Goal: Task Accomplishment & Management: Manage account settings

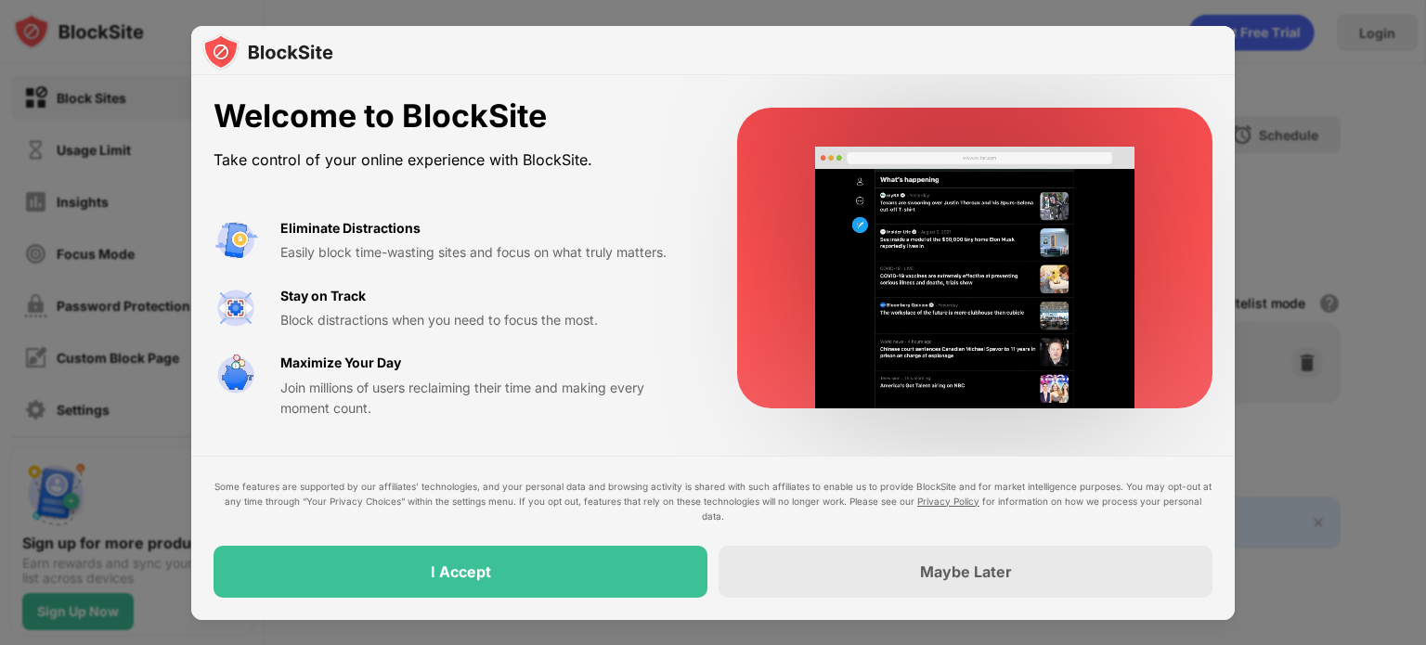
click at [536, 588] on div "I Accept" at bounding box center [461, 572] width 494 height 52
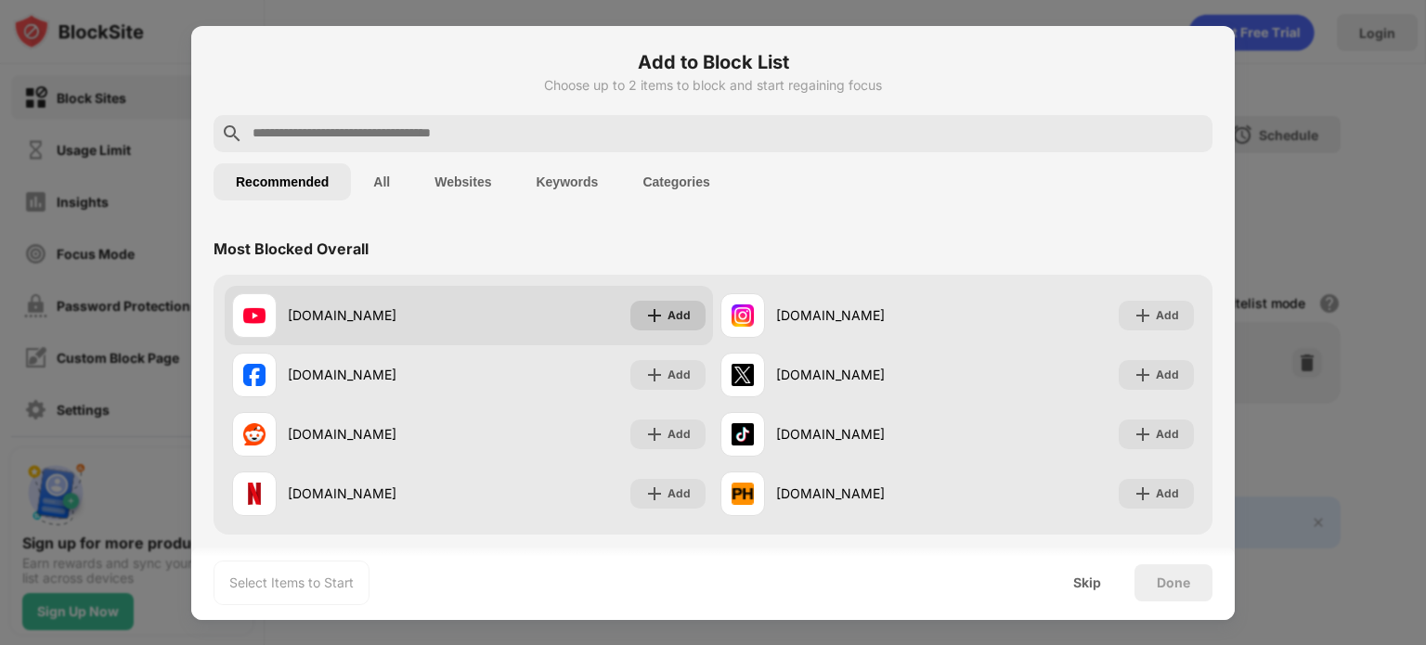
click at [647, 317] on img at bounding box center [654, 315] width 19 height 19
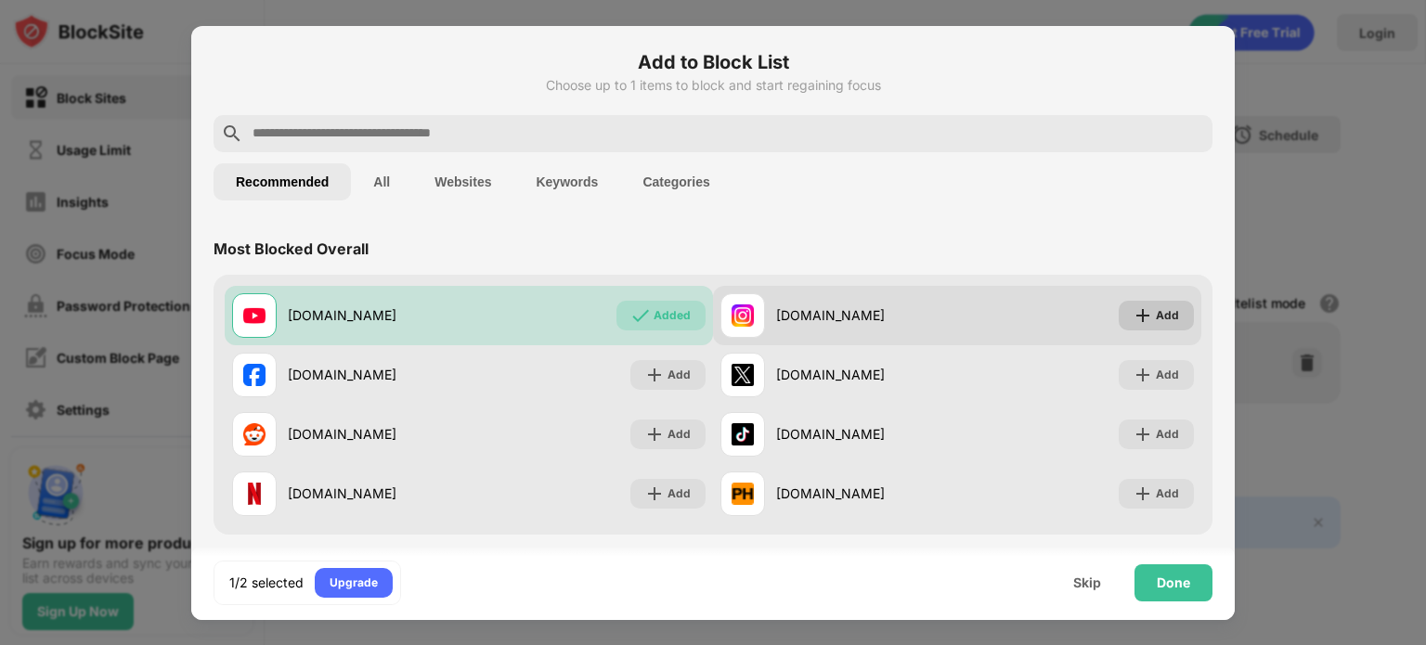
click at [1145, 325] on div "Add" at bounding box center [1156, 316] width 75 height 30
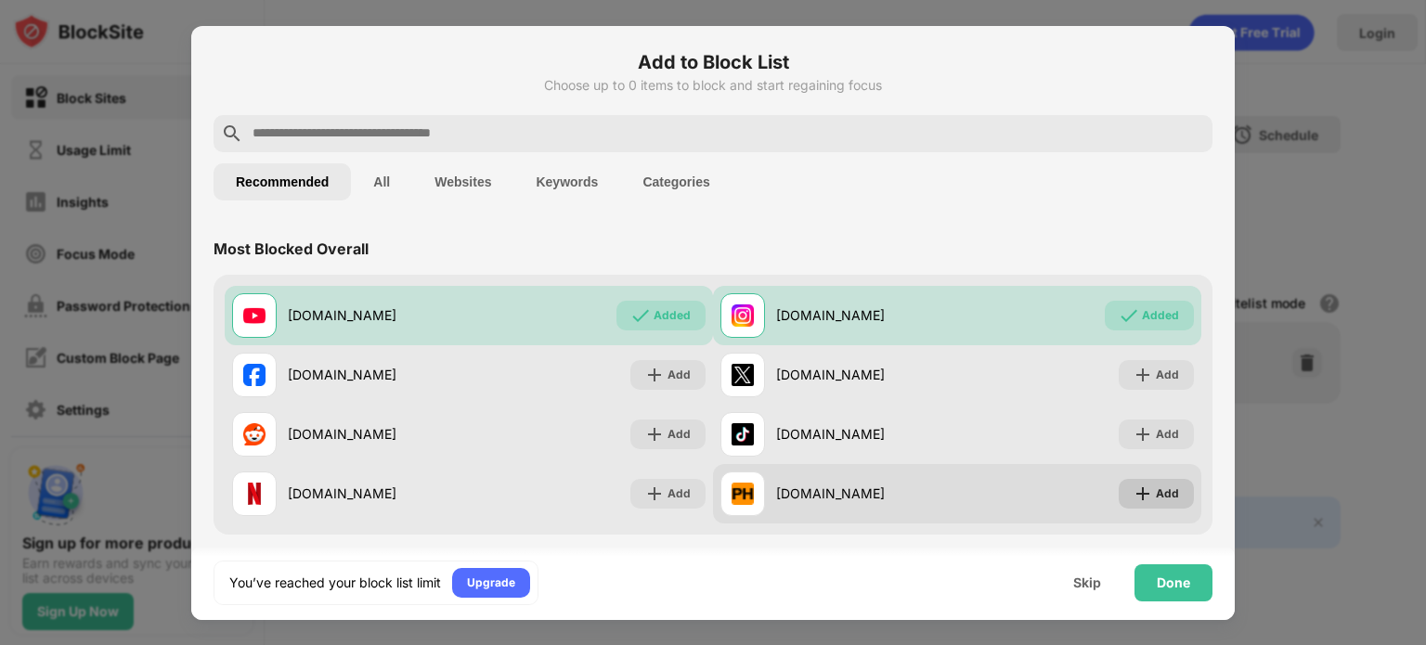
click at [1156, 500] on div "Add" at bounding box center [1167, 494] width 23 height 19
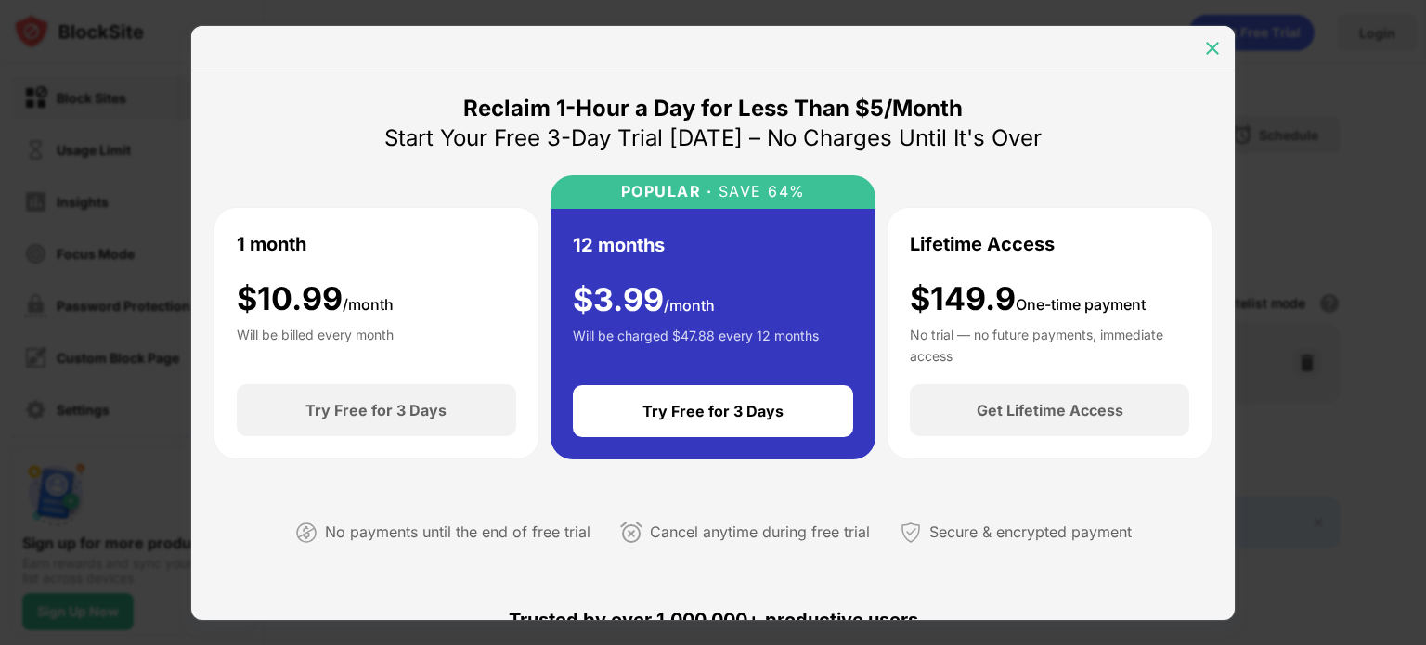
click at [1206, 35] on div at bounding box center [1213, 48] width 30 height 30
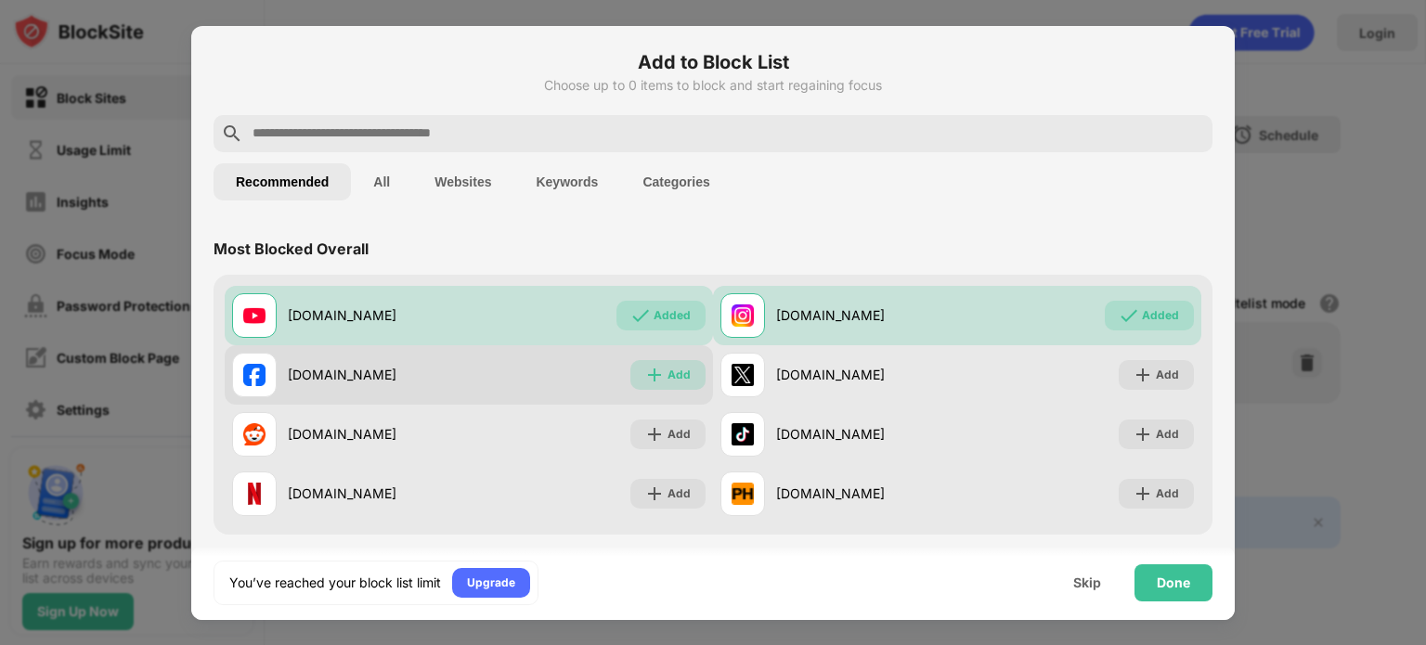
click at [660, 376] on div "Add" at bounding box center [668, 375] width 75 height 30
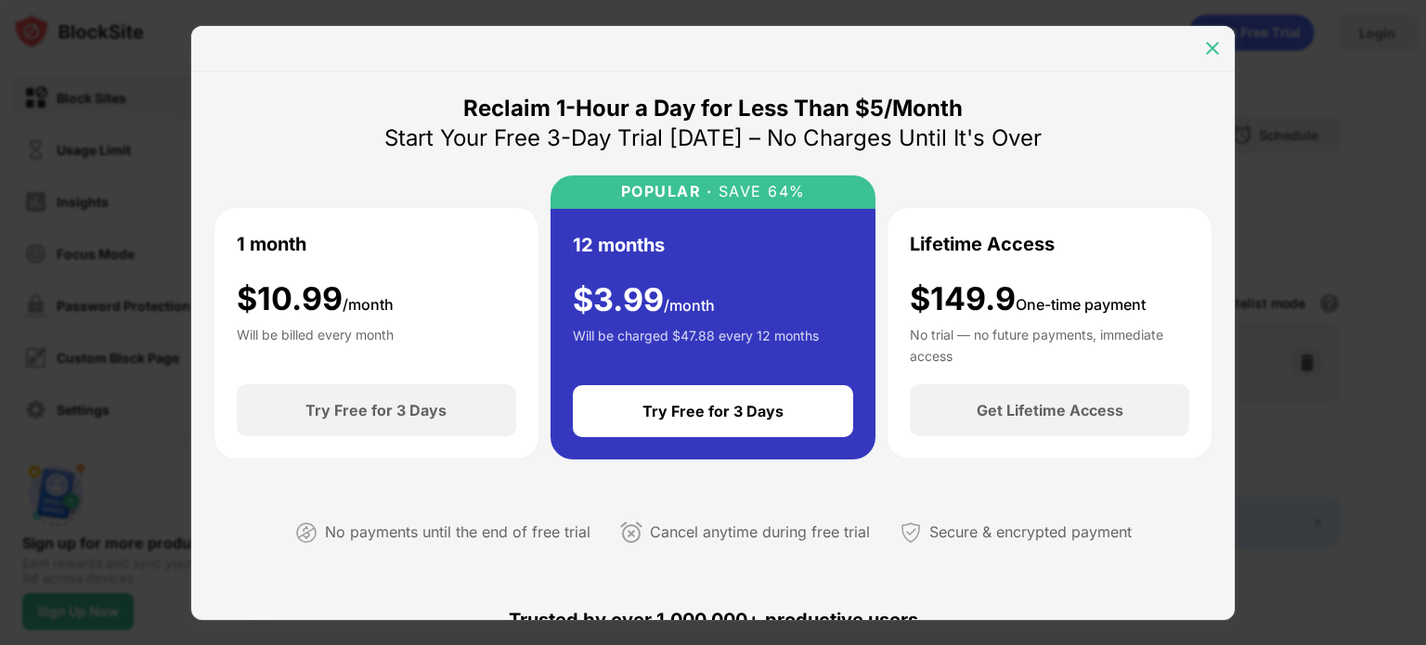
click at [1201, 51] on div at bounding box center [1213, 48] width 30 height 30
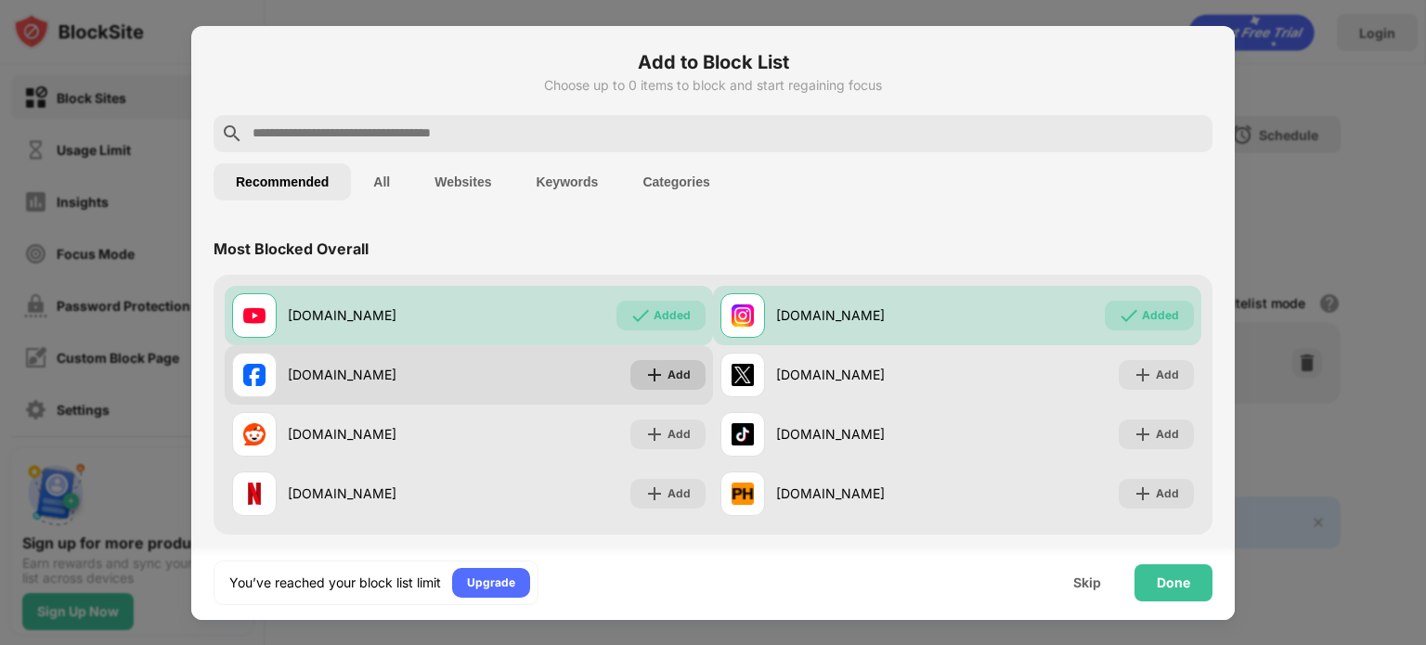
click at [676, 369] on div "Add" at bounding box center [679, 375] width 23 height 19
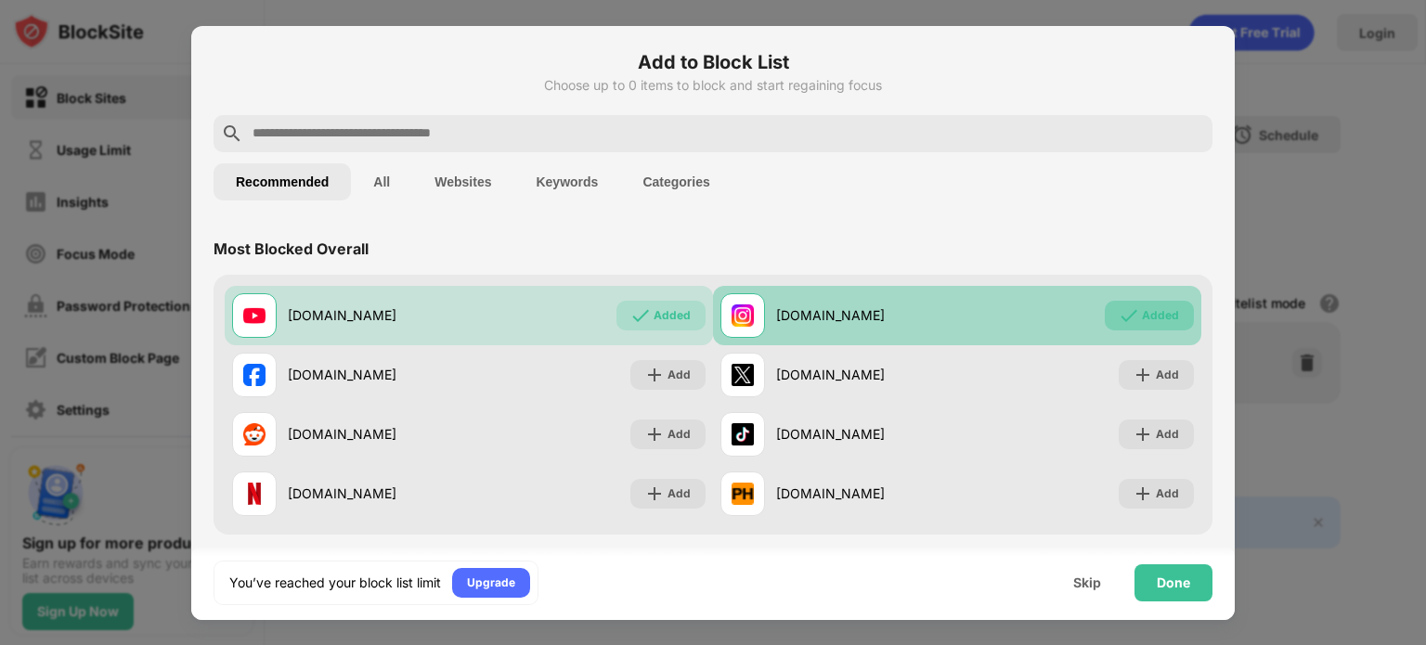
click at [1136, 301] on div "Added" at bounding box center [1149, 316] width 89 height 30
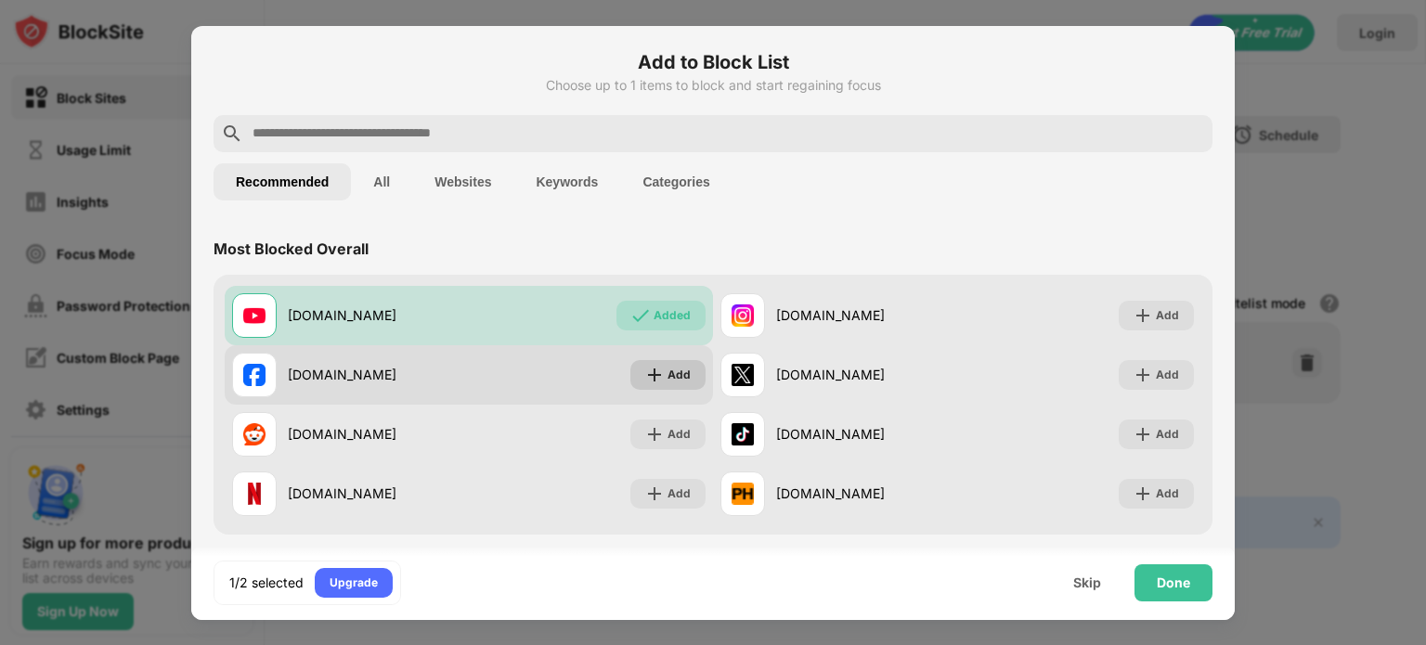
click at [662, 385] on div "Add" at bounding box center [668, 375] width 75 height 30
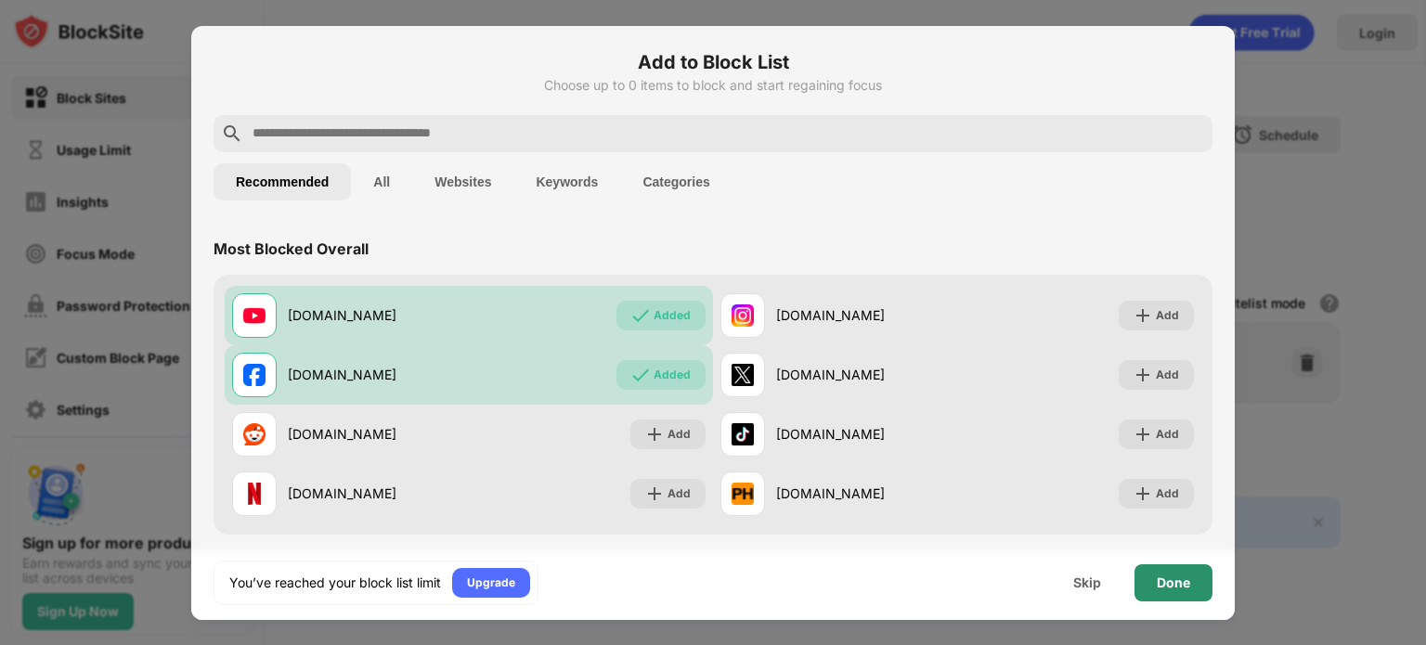
click at [1148, 582] on div "Done" at bounding box center [1174, 583] width 78 height 37
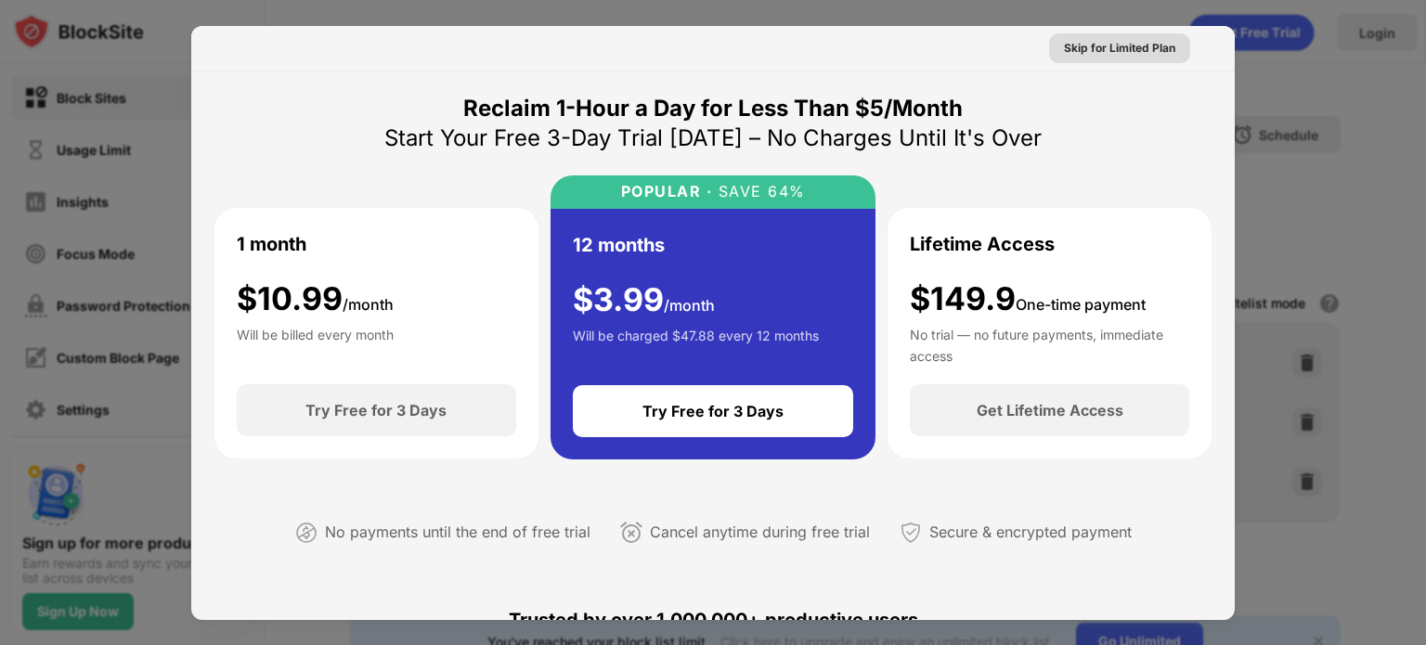
click at [1118, 51] on div "Skip for Limited Plan" at bounding box center [1119, 48] width 111 height 19
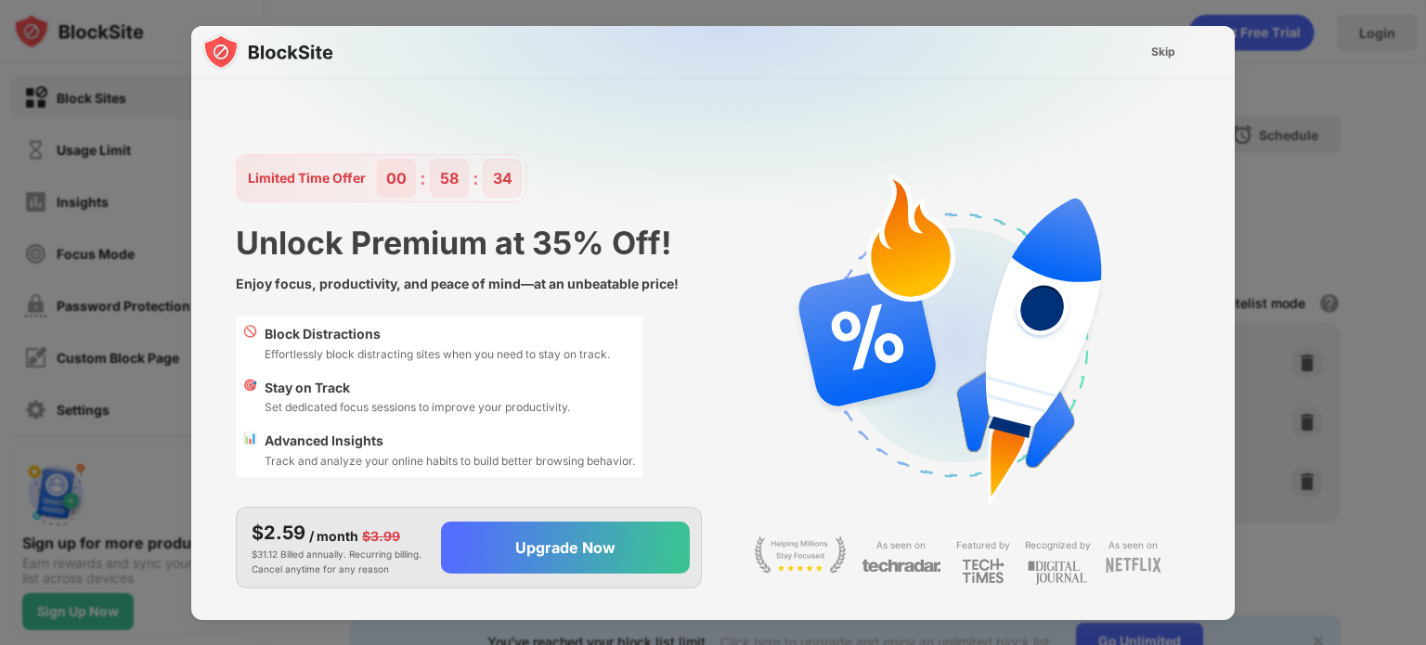
drag, startPoint x: 756, startPoint y: 430, endPoint x: 667, endPoint y: 401, distance: 93.7
click at [667, 401] on div "Limited Time Offer 00 : 58 : 34 Unlock Premium at 35% Off! Enjoy focus, product…" at bounding box center [713, 371] width 999 height 541
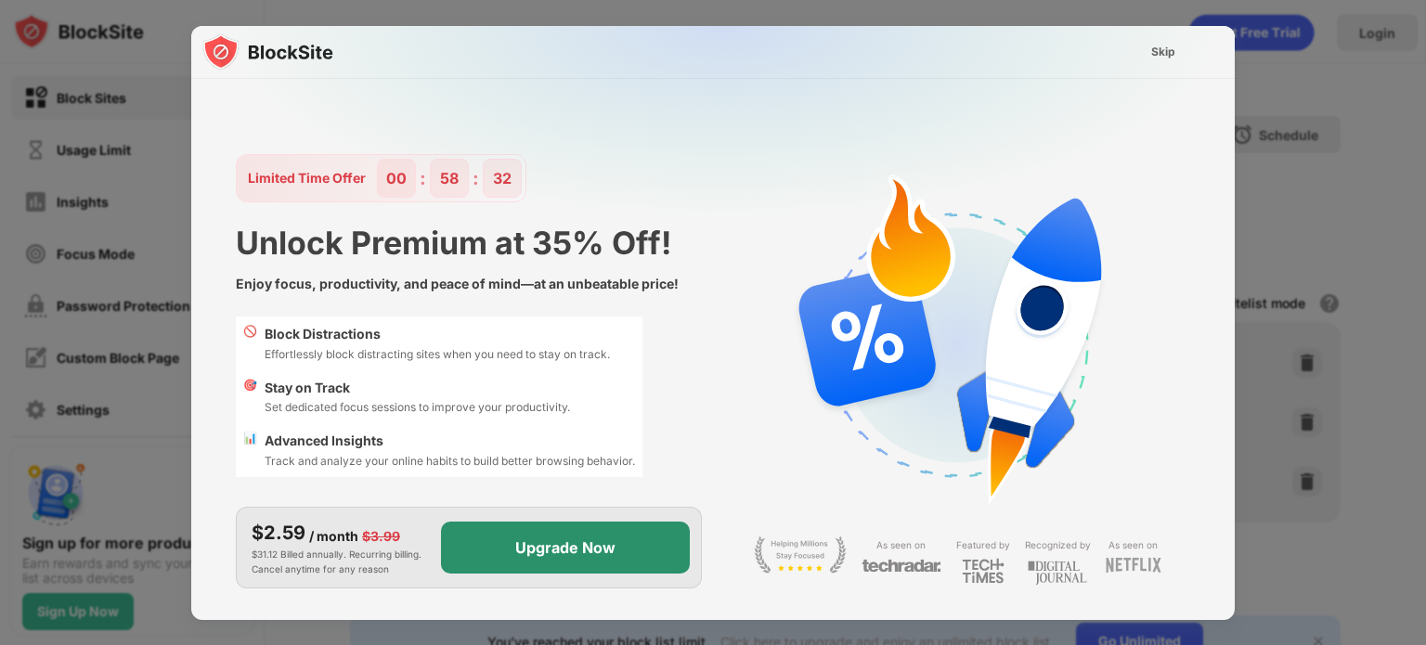
scroll to position [45, 0]
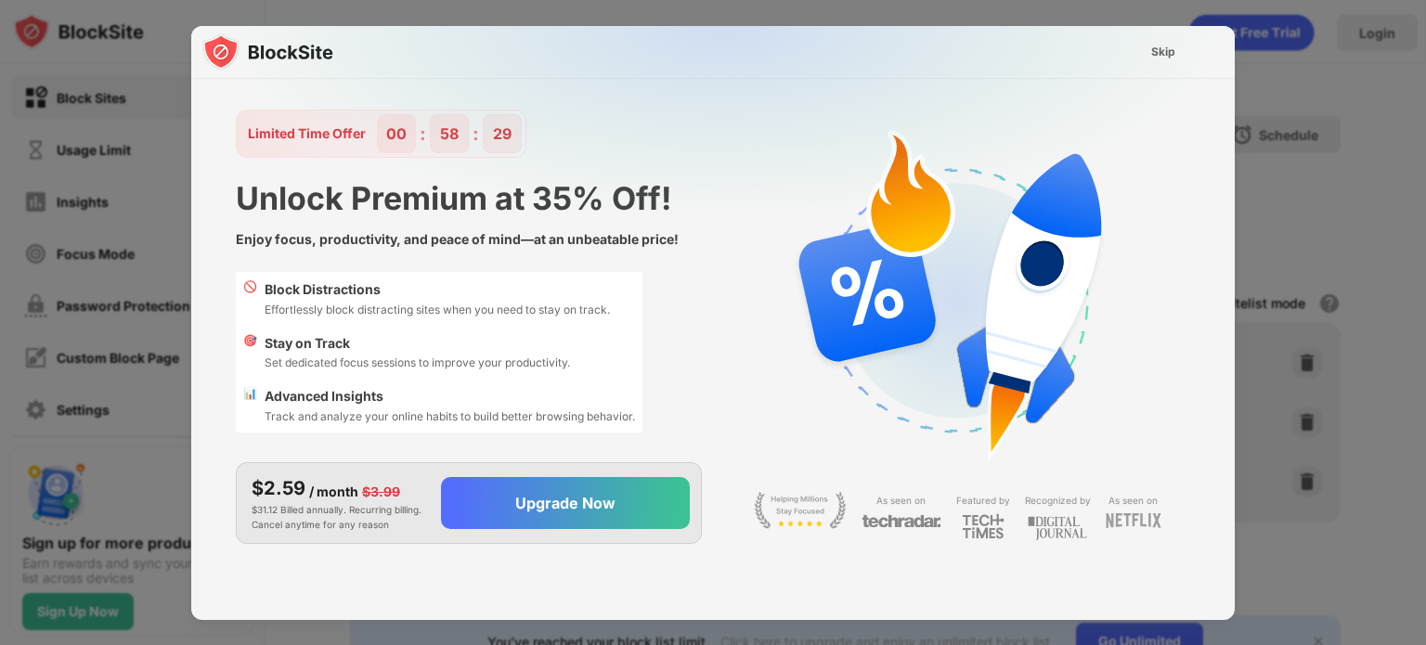
click at [1169, 51] on div "Skip" at bounding box center [1163, 52] width 24 height 19
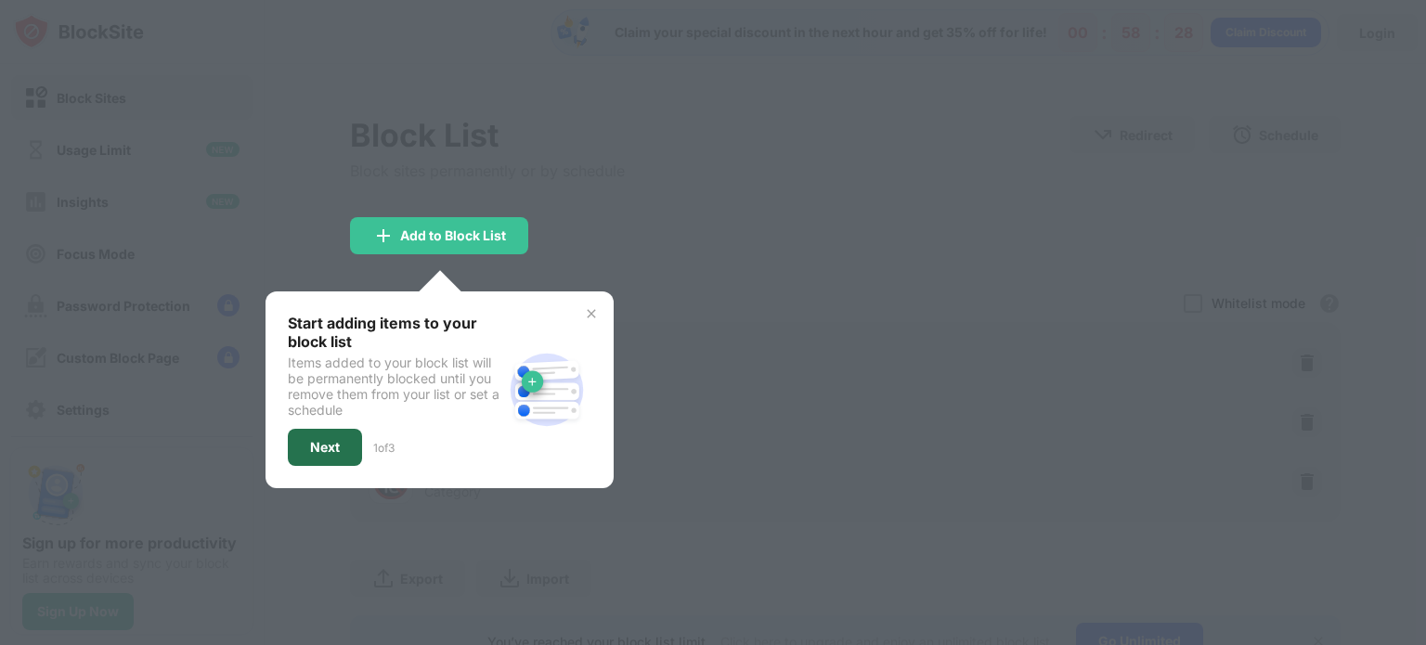
click at [329, 450] on div "Next" at bounding box center [325, 447] width 30 height 15
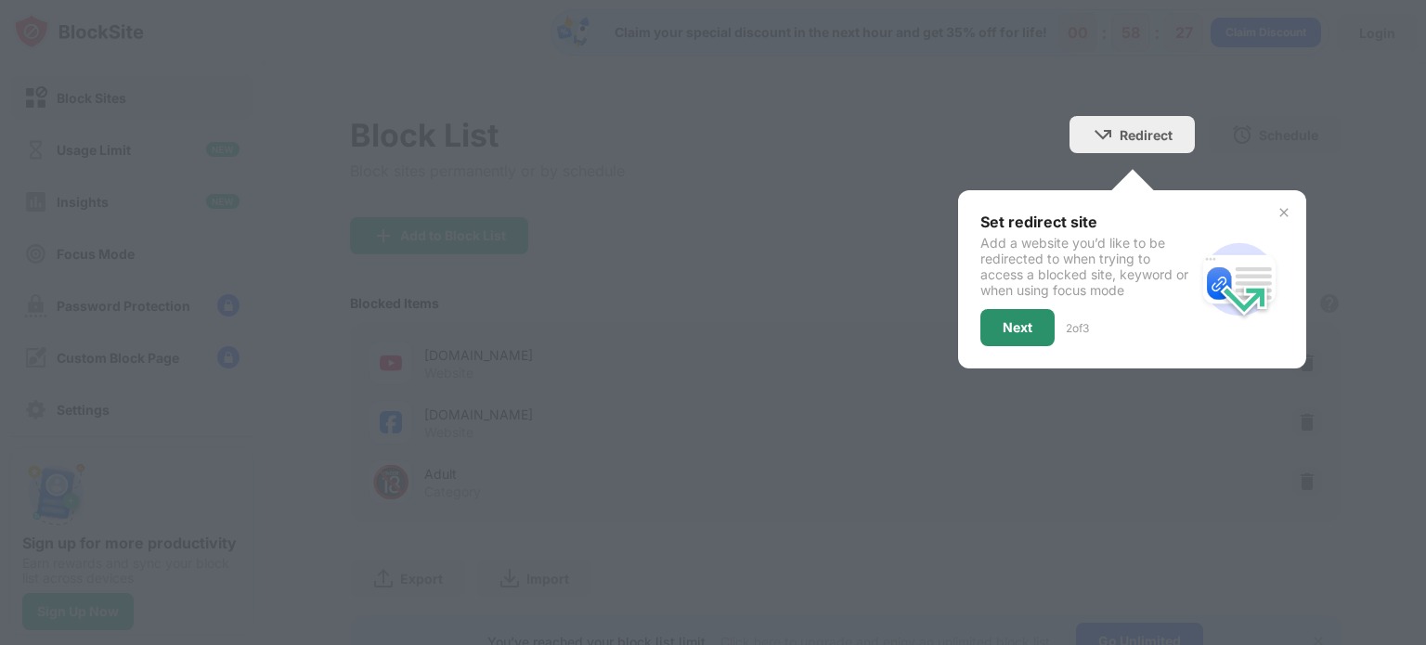
click at [1008, 341] on div "Next" at bounding box center [1018, 327] width 74 height 37
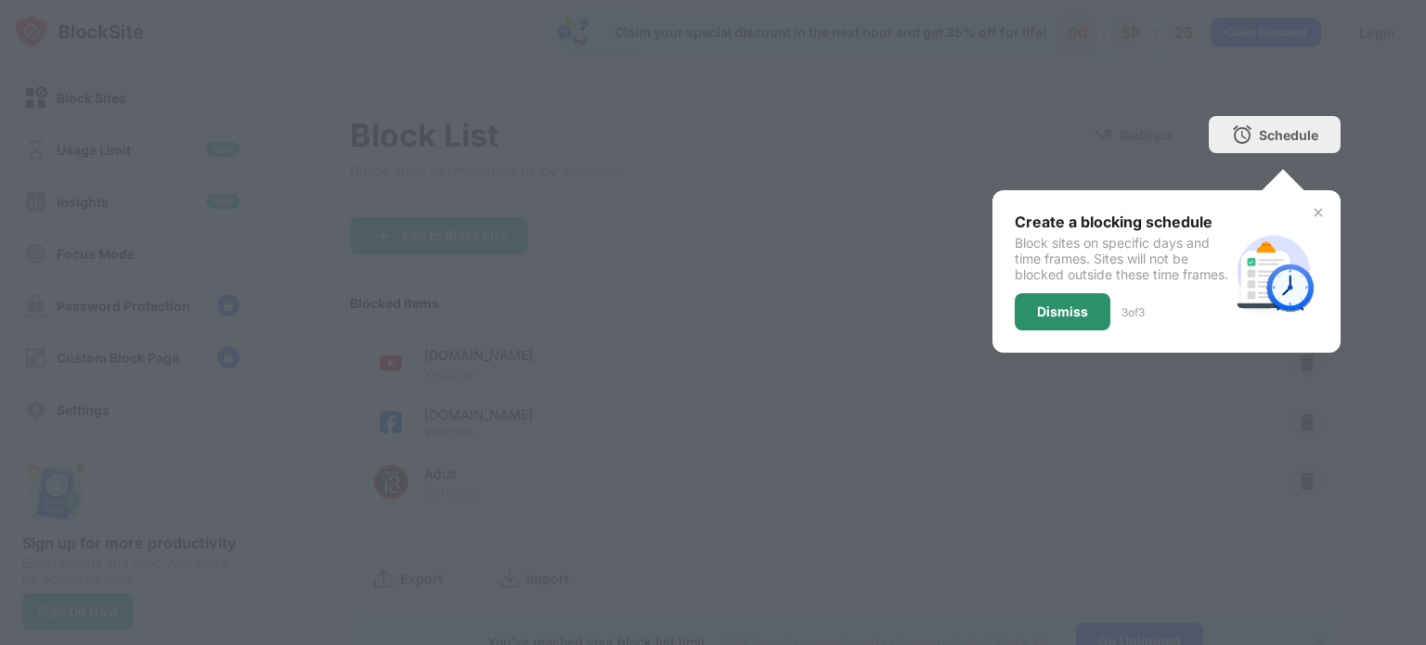
click at [1051, 317] on div "Dismiss" at bounding box center [1063, 311] width 96 height 37
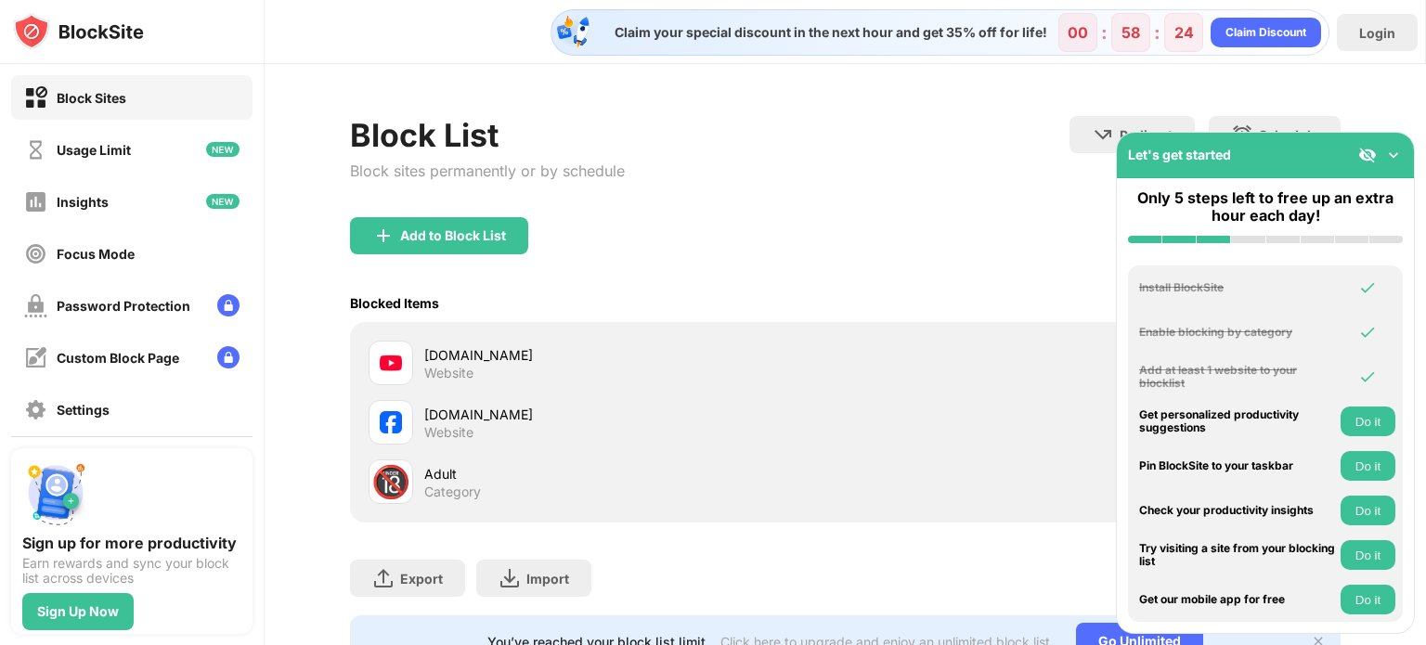
click at [1398, 153] on img at bounding box center [1394, 155] width 19 height 19
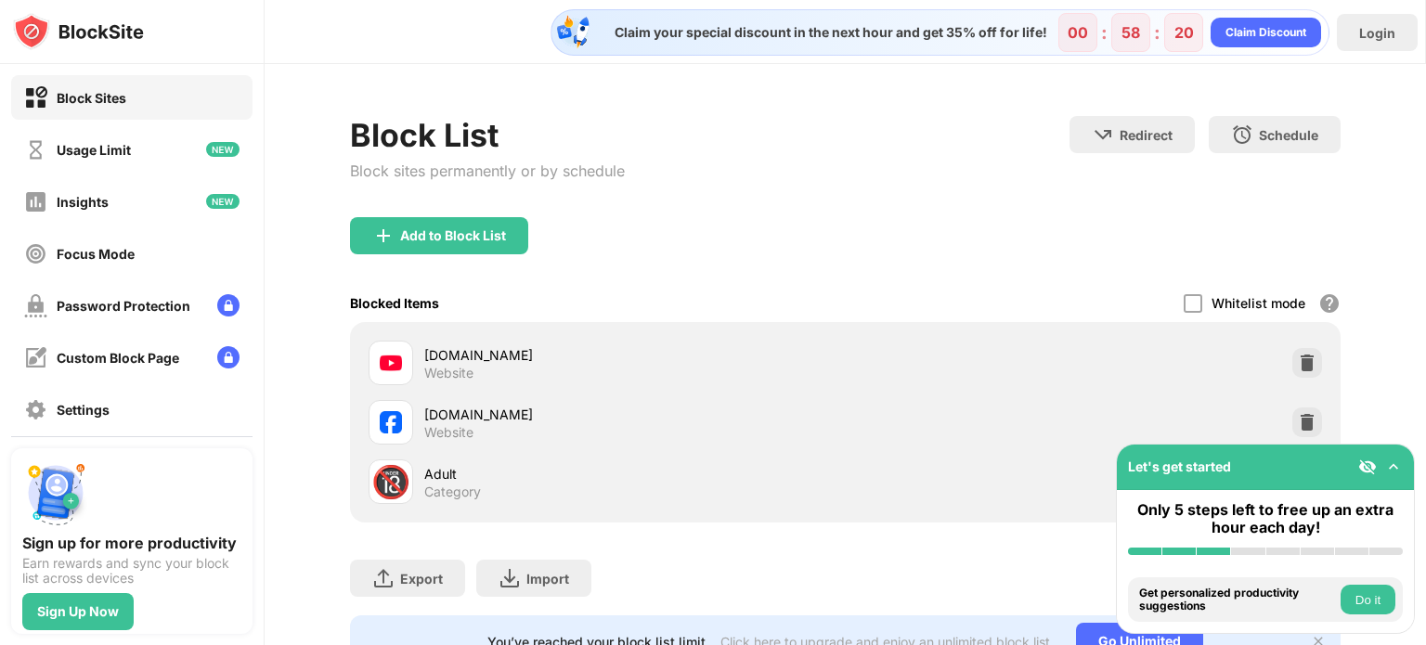
scroll to position [86, 0]
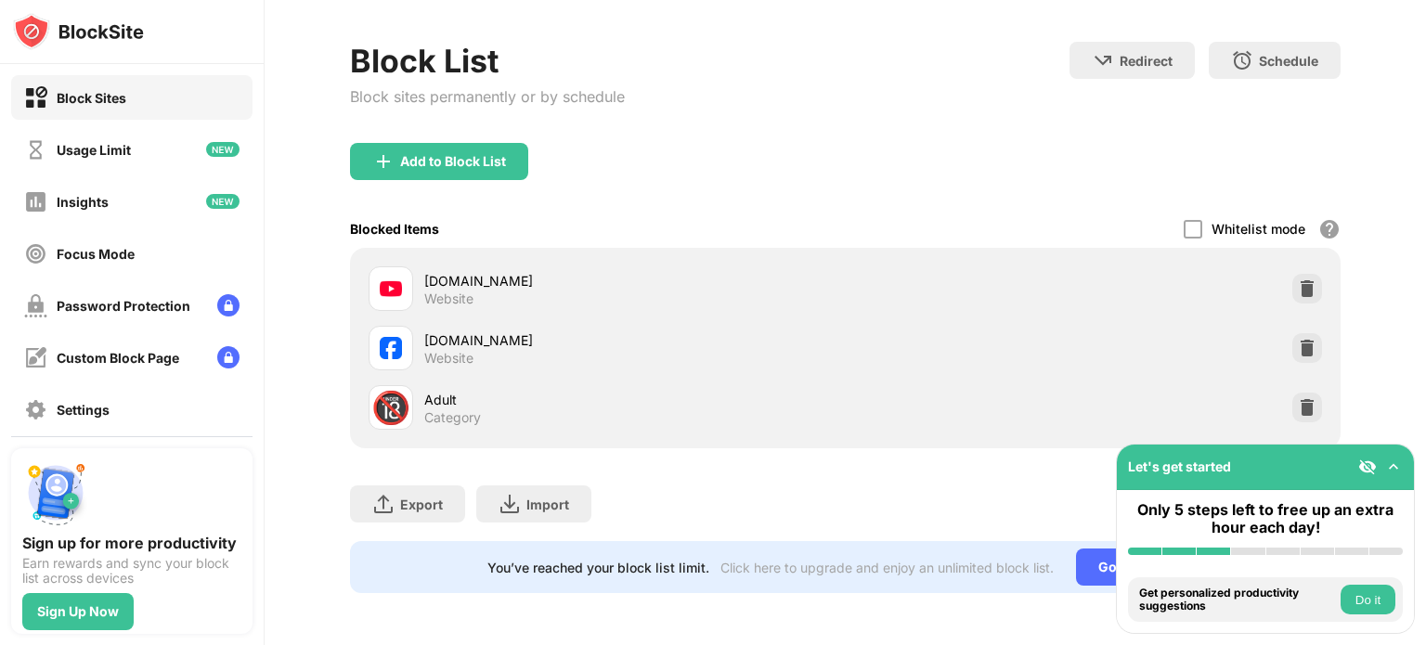
click at [1401, 458] on div at bounding box center [1381, 467] width 45 height 19
click at [114, 264] on div "Focus Mode" at bounding box center [79, 253] width 111 height 23
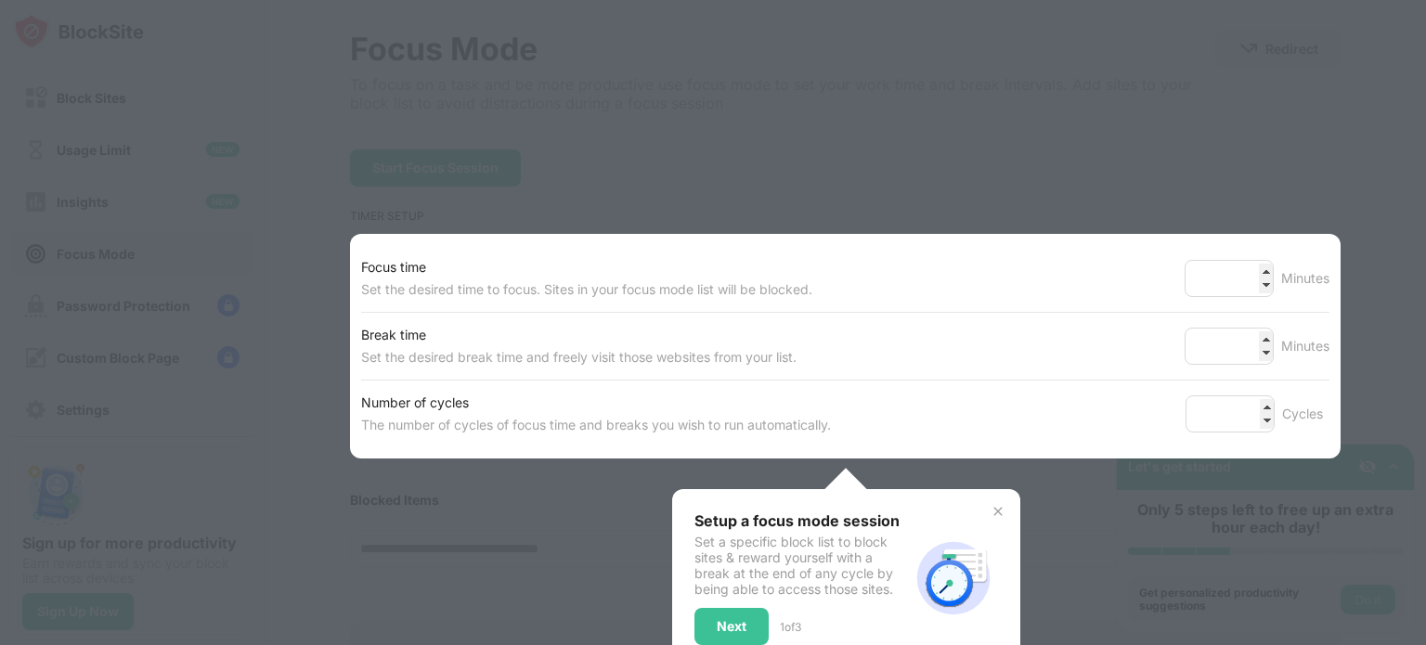
drag, startPoint x: 1096, startPoint y: 180, endPoint x: 1175, endPoint y: 154, distance: 83.1
click at [1175, 154] on div at bounding box center [713, 322] width 1426 height 645
click at [704, 611] on div "Next" at bounding box center [732, 626] width 74 height 37
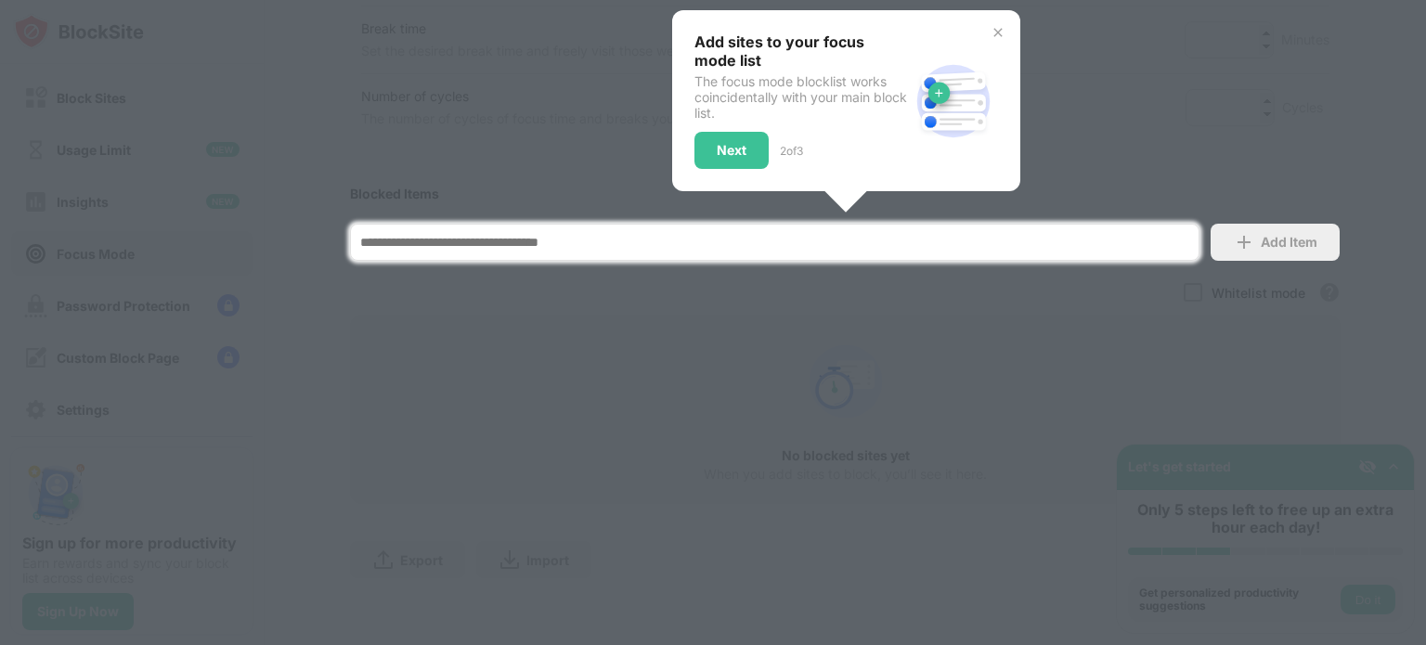
scroll to position [409, 0]
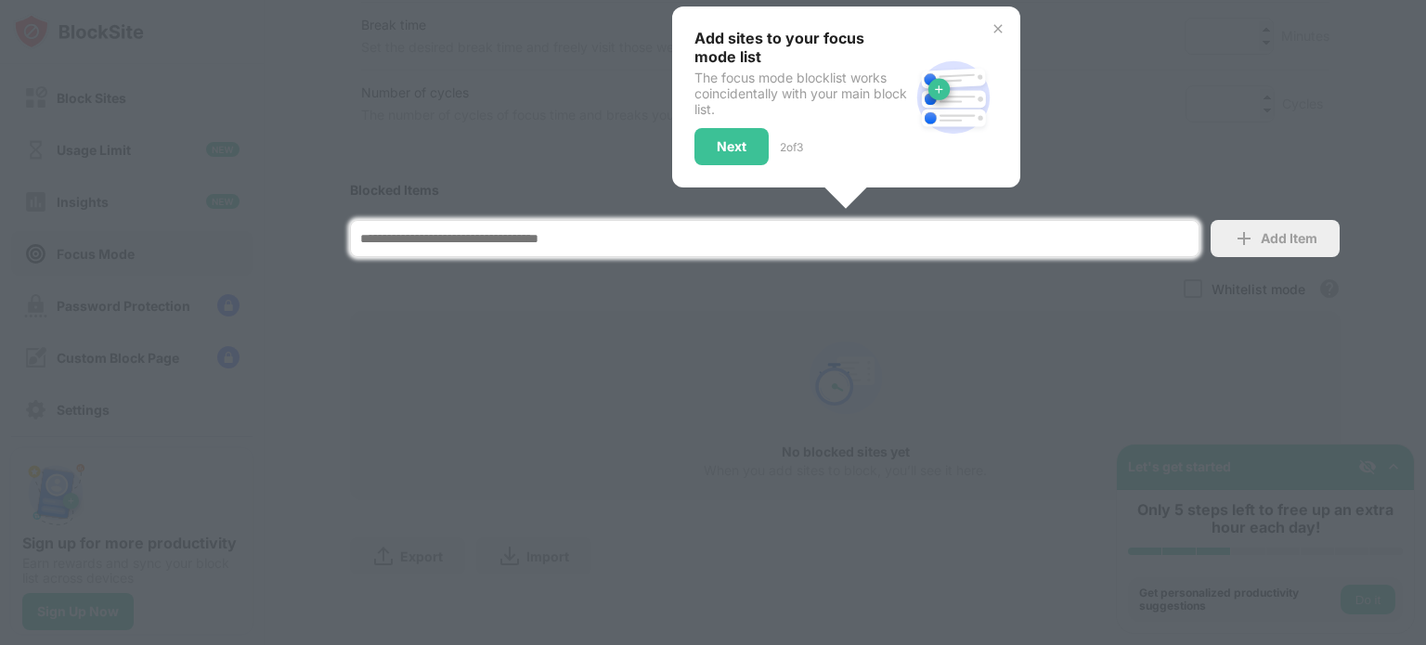
click at [631, 374] on div at bounding box center [713, 322] width 1426 height 645
click at [747, 148] on div "Next" at bounding box center [732, 146] width 74 height 37
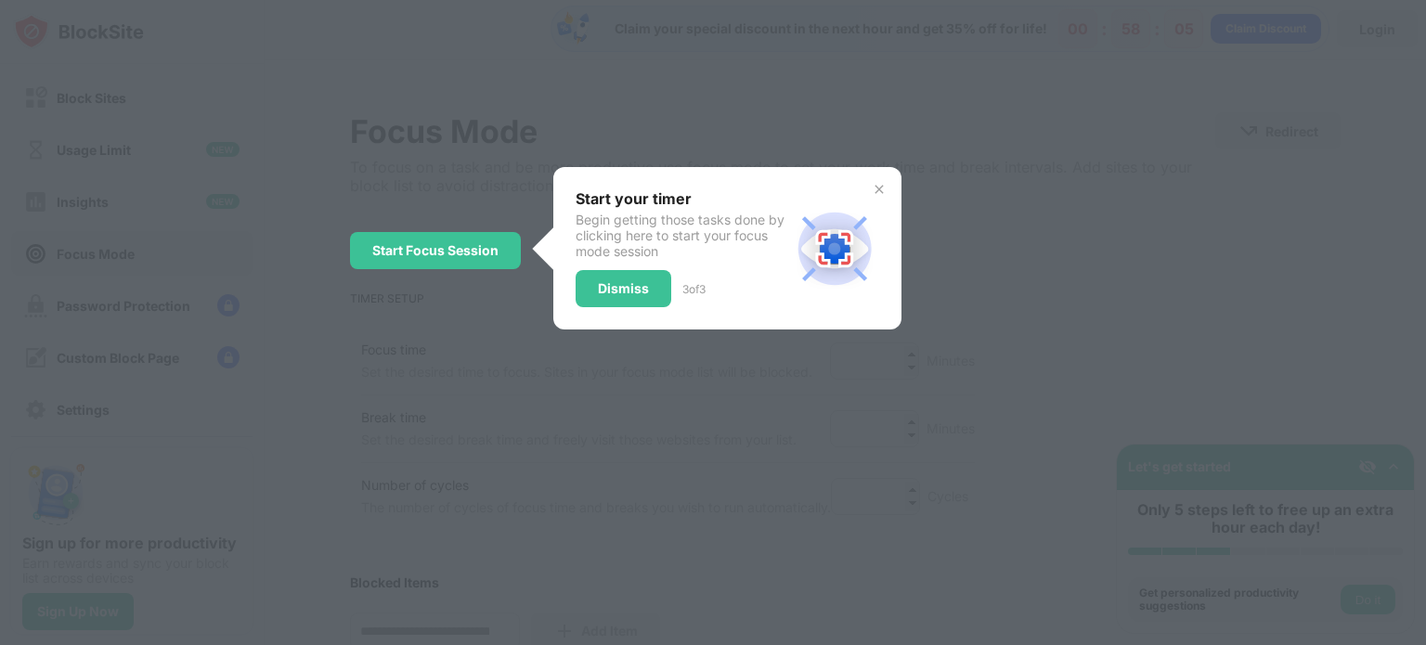
scroll to position [0, 0]
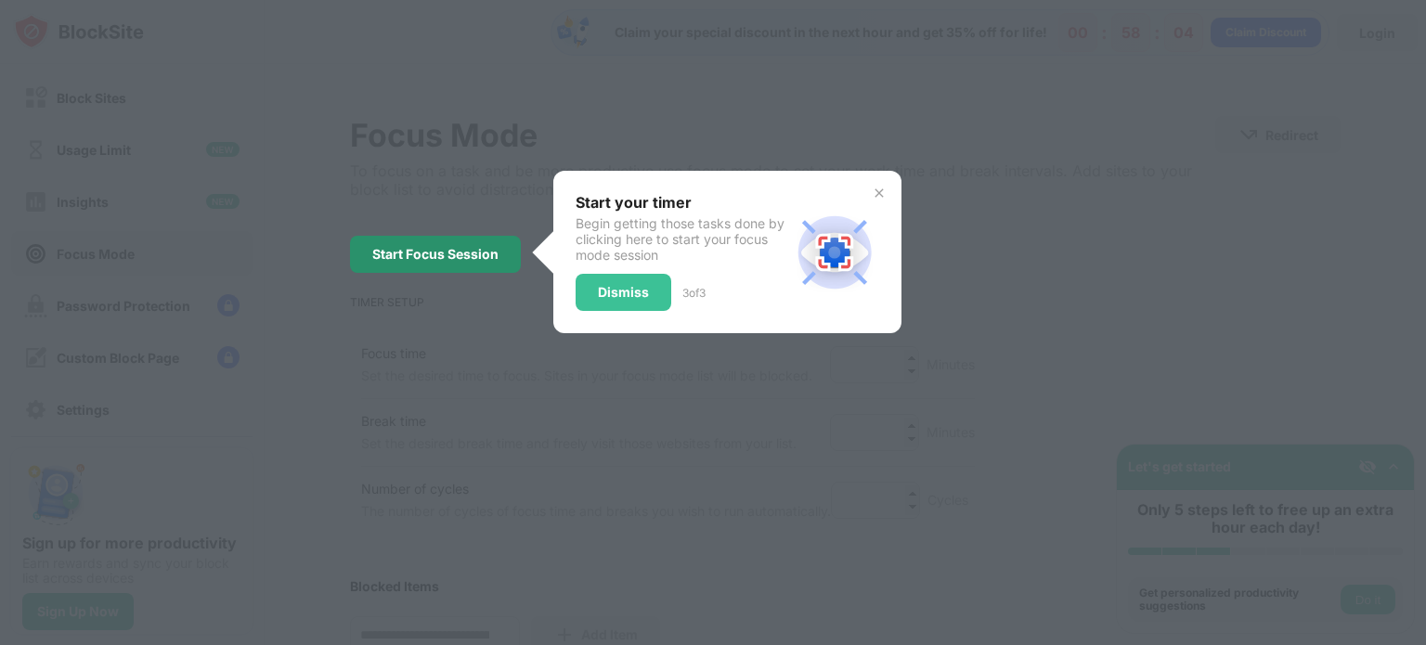
click at [428, 251] on div "Start Focus Session" at bounding box center [435, 254] width 126 height 15
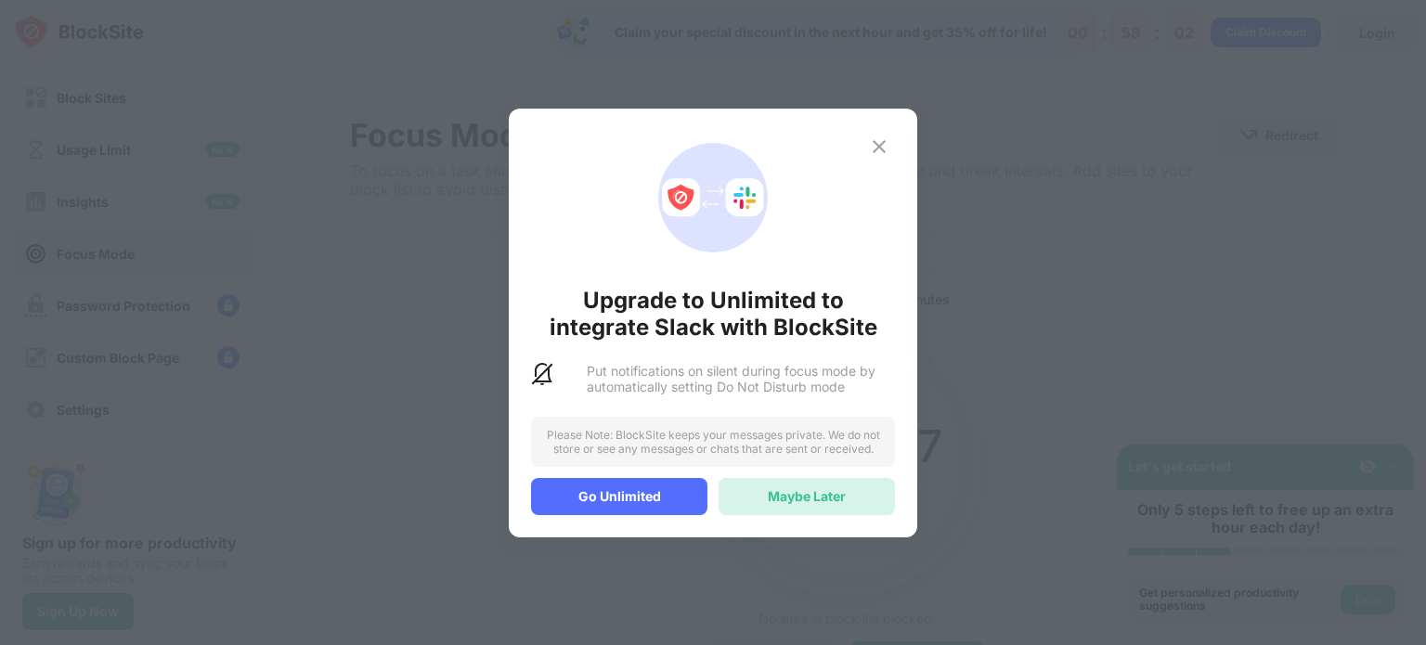
click at [802, 499] on div "Maybe Later" at bounding box center [807, 496] width 78 height 16
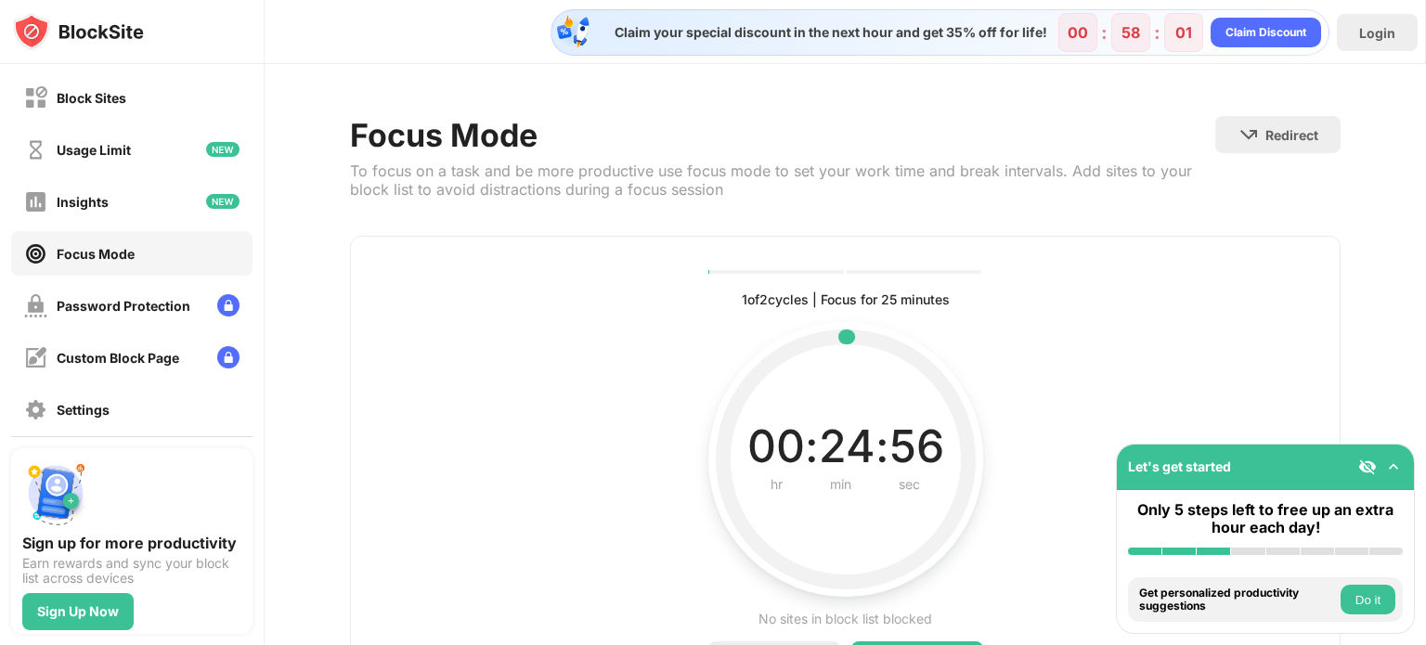
click at [802, 499] on div "00 : 24 : 56 hr min sec Current time left in interval" at bounding box center [846, 459] width 230 height 275
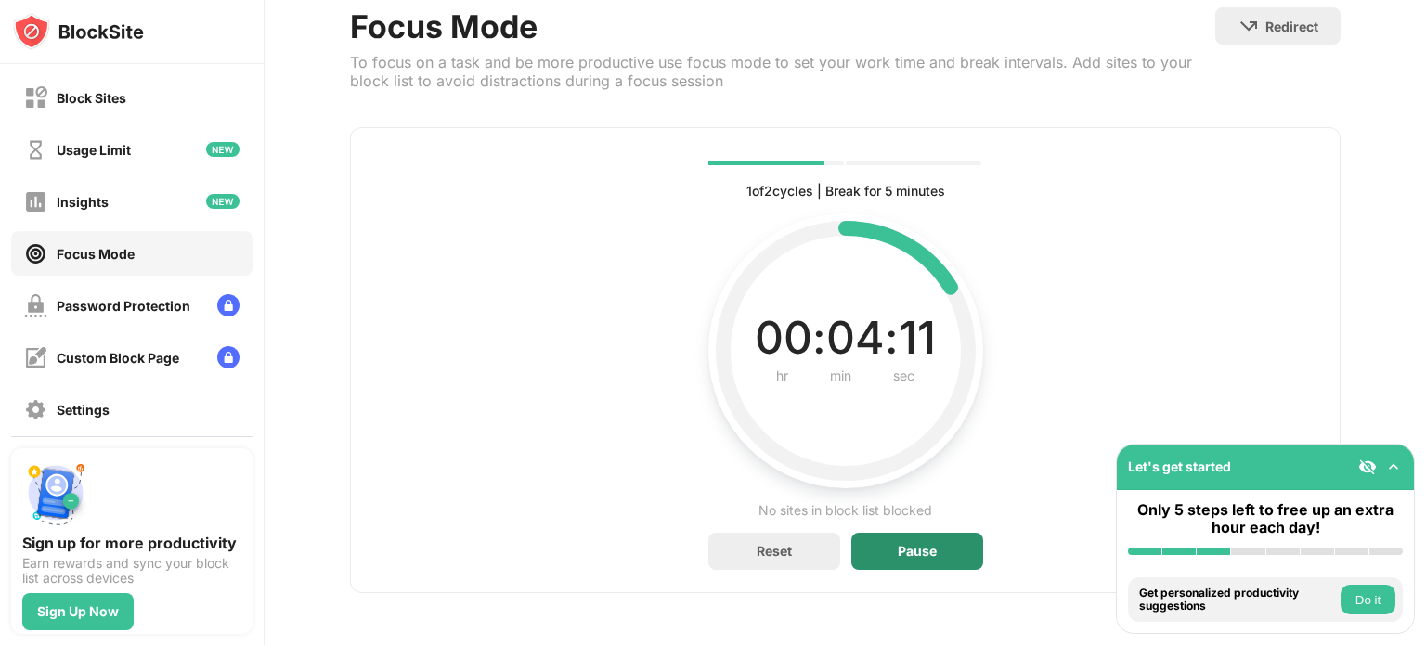
click at [911, 544] on div "Pause" at bounding box center [917, 551] width 39 height 15
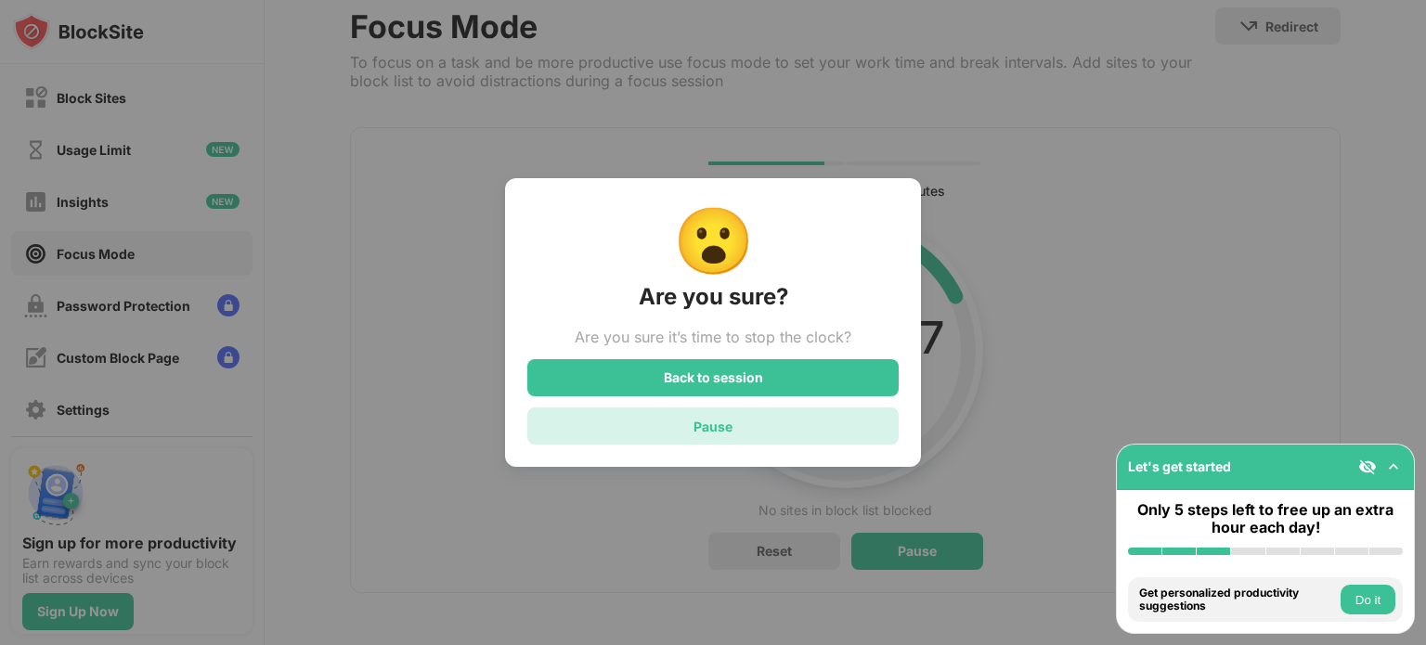
click at [794, 421] on div "Pause" at bounding box center [712, 426] width 371 height 37
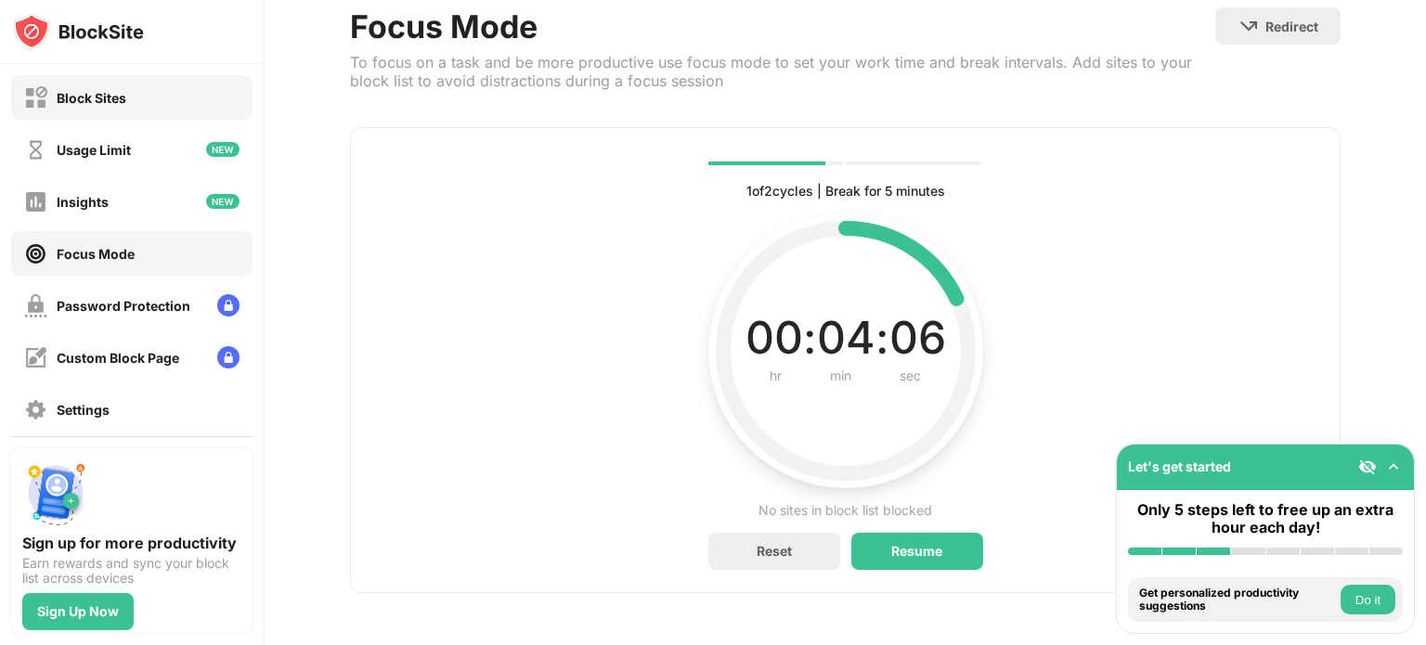
click at [123, 101] on div "Block Sites" at bounding box center [92, 98] width 70 height 16
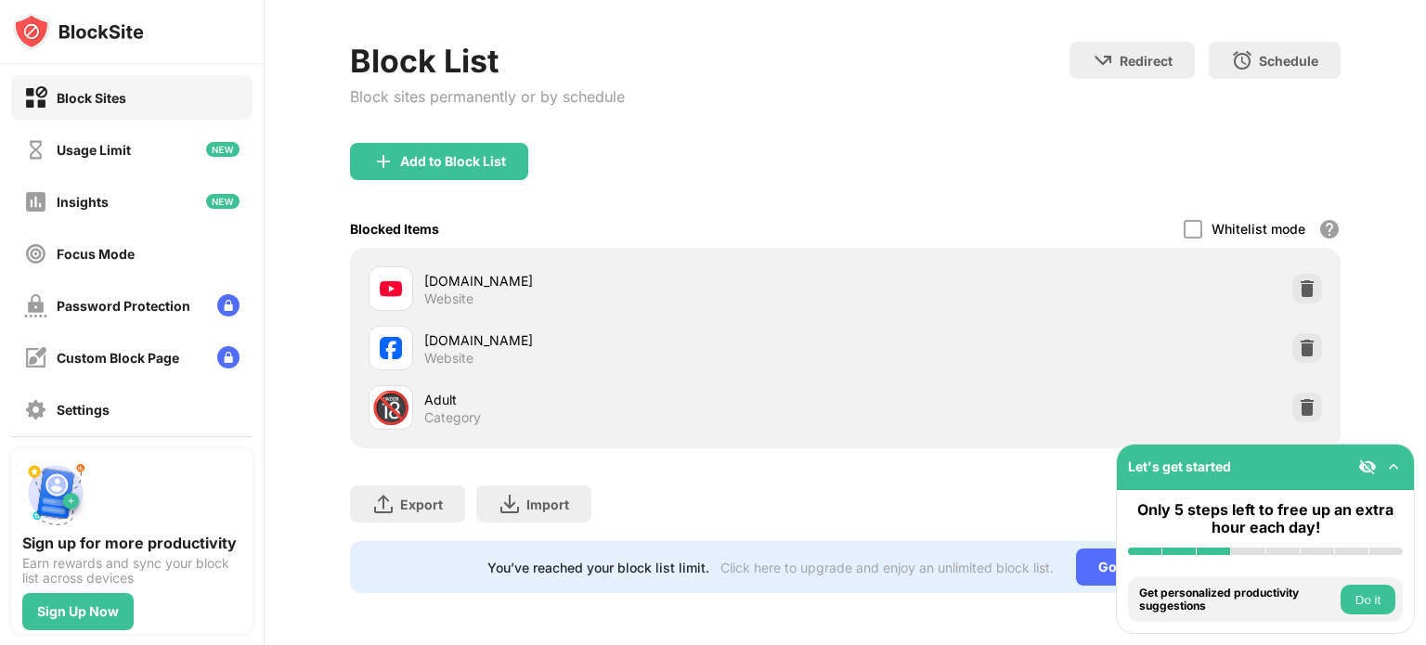
scroll to position [86, 0]
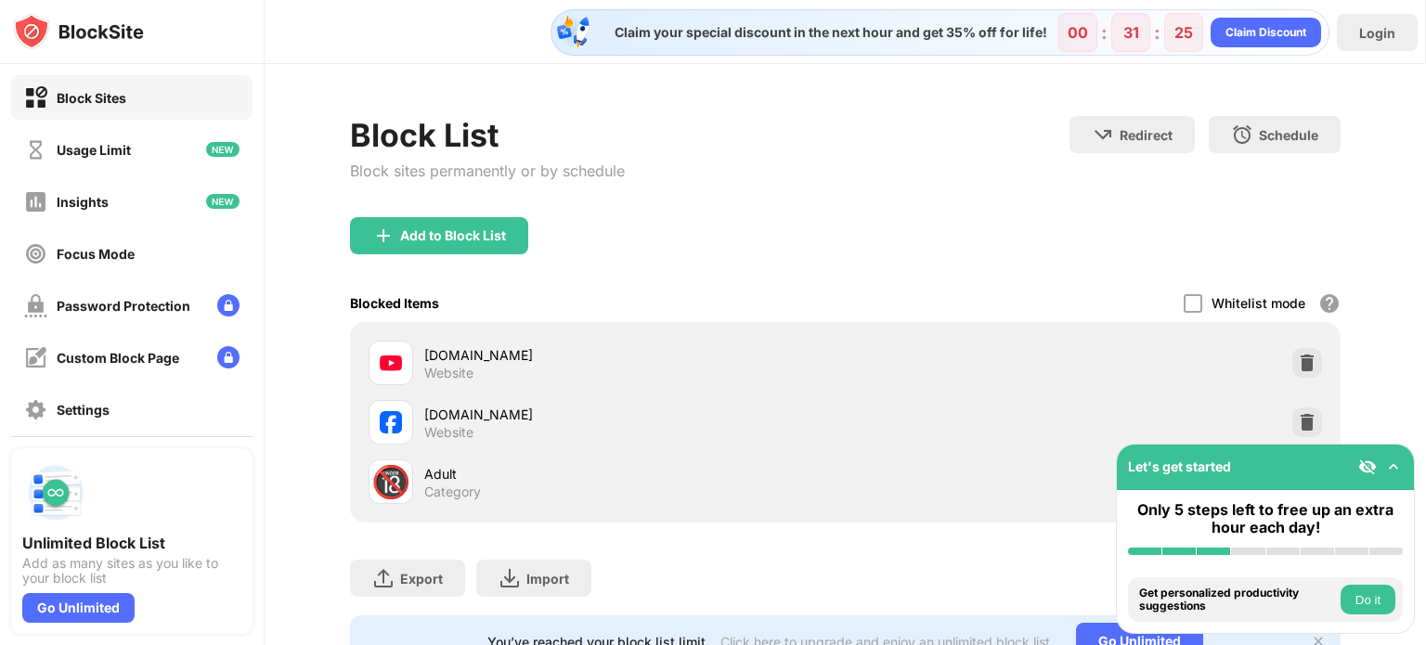
click at [1378, 599] on button "Do it" at bounding box center [1368, 600] width 55 height 30
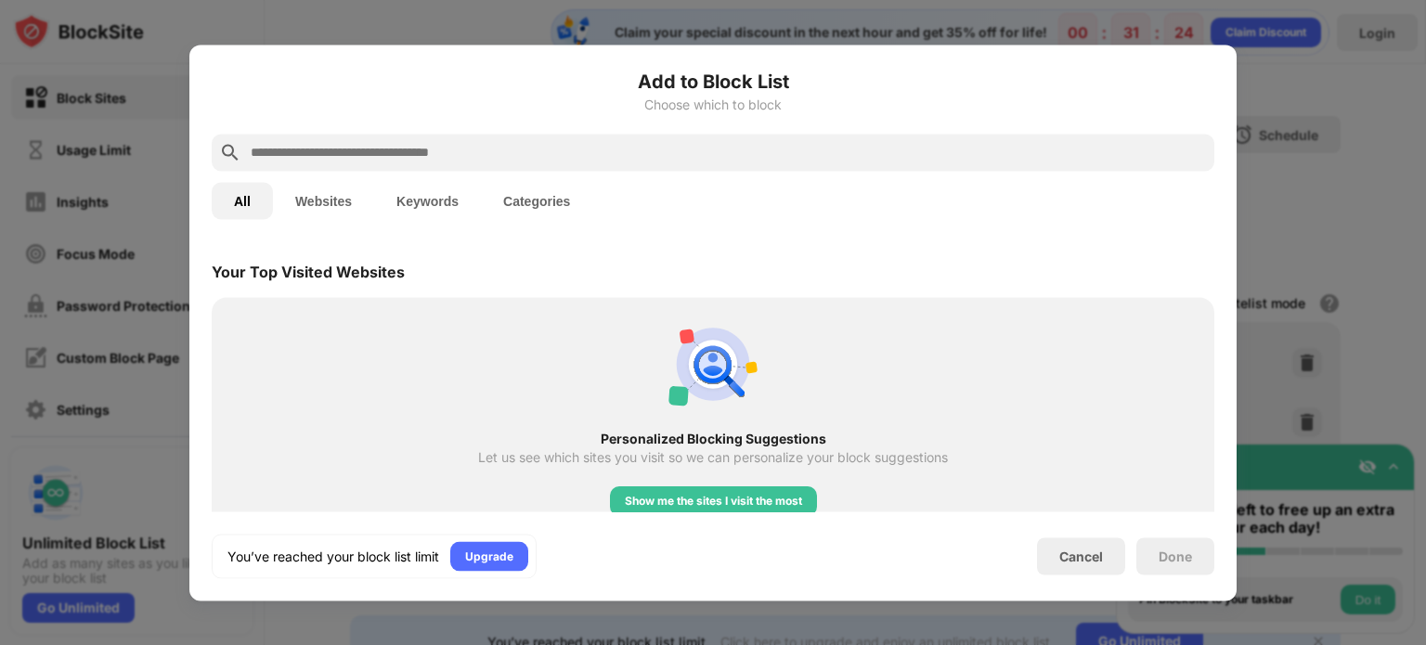
scroll to position [646, 0]
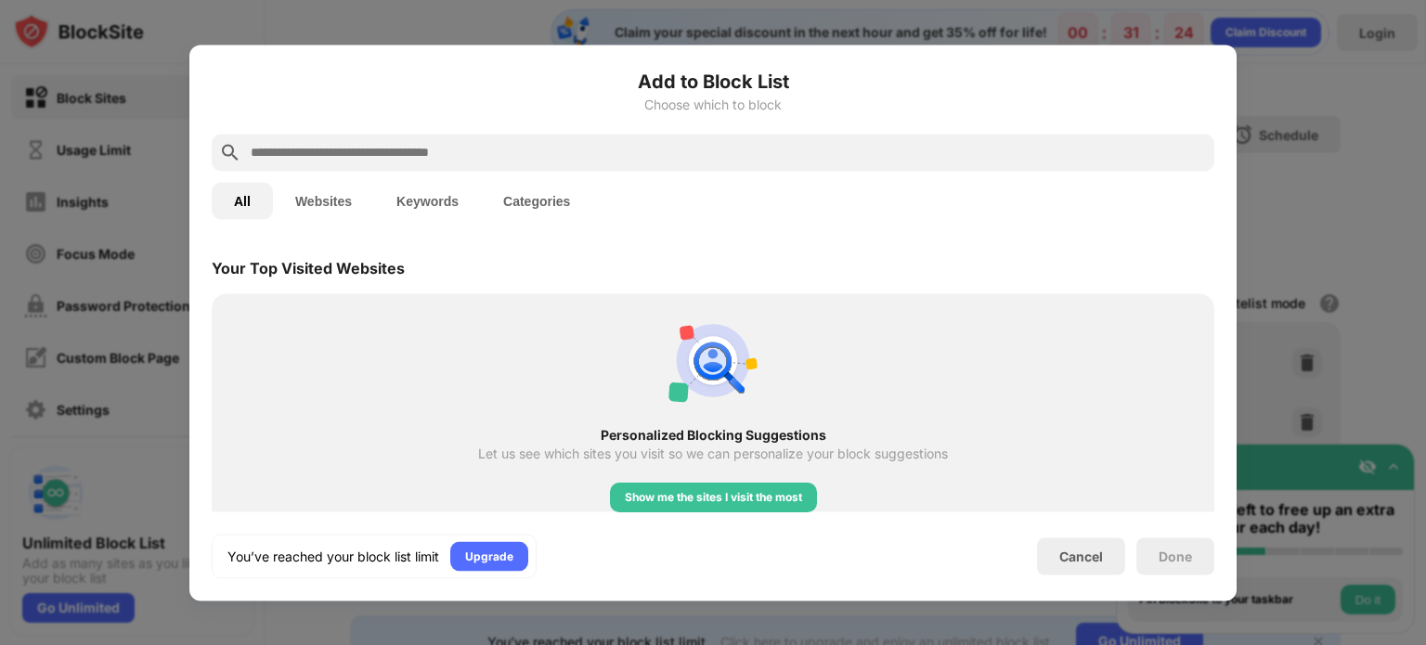
drag, startPoint x: 1378, startPoint y: 599, endPoint x: 1279, endPoint y: 72, distance: 536.7
click at [1279, 72] on div at bounding box center [713, 322] width 1426 height 645
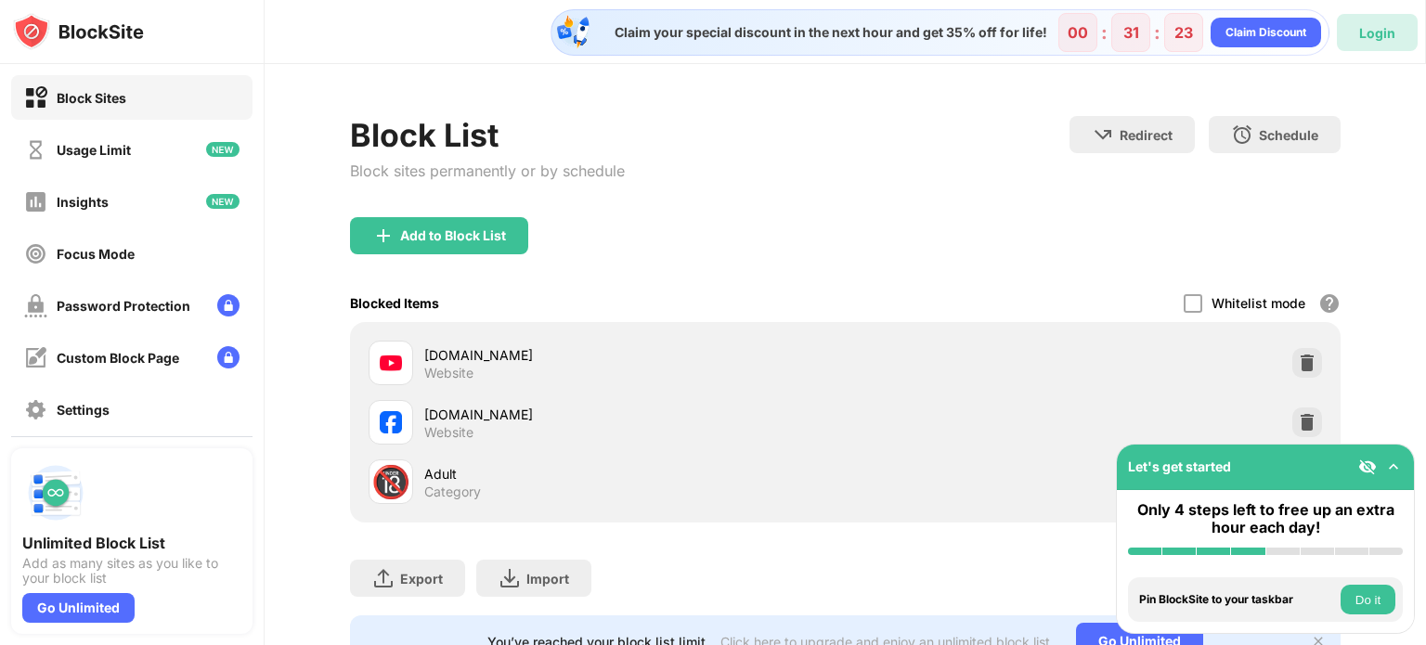
click at [1373, 20] on div "Login" at bounding box center [1377, 32] width 81 height 37
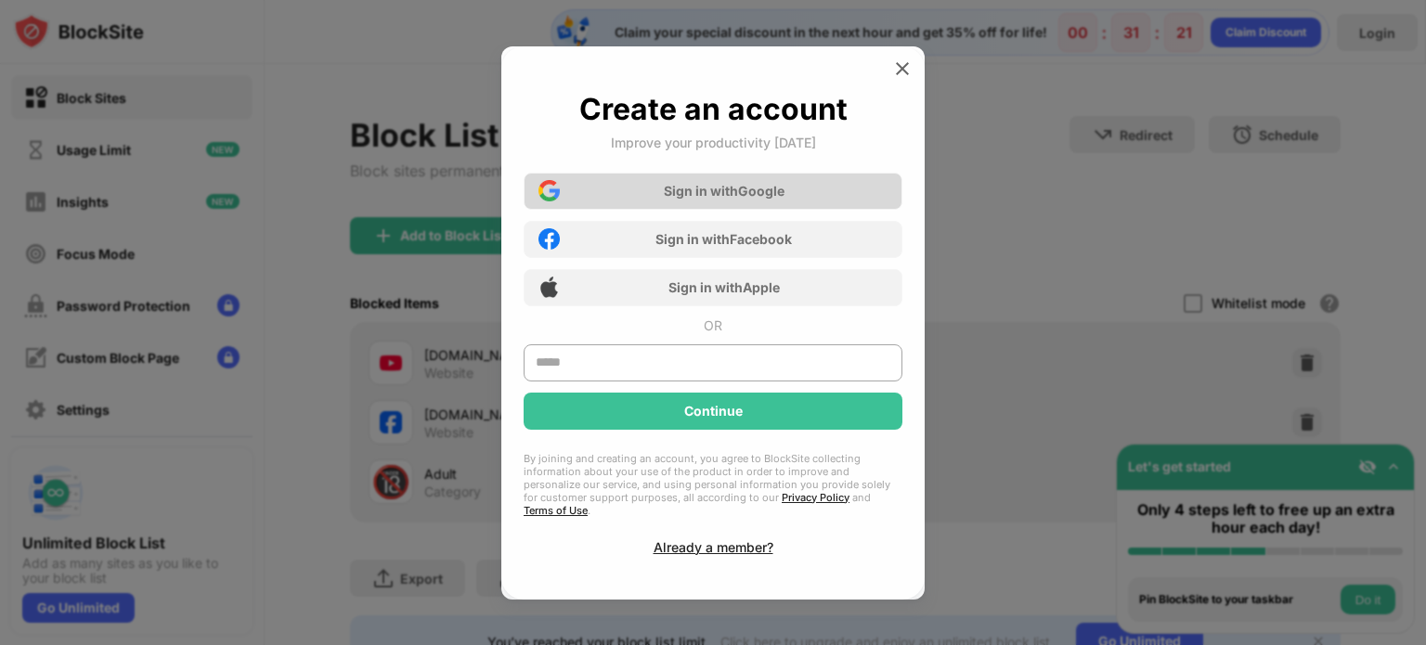
click at [802, 205] on div "Sign in with Google" at bounding box center [713, 191] width 379 height 37
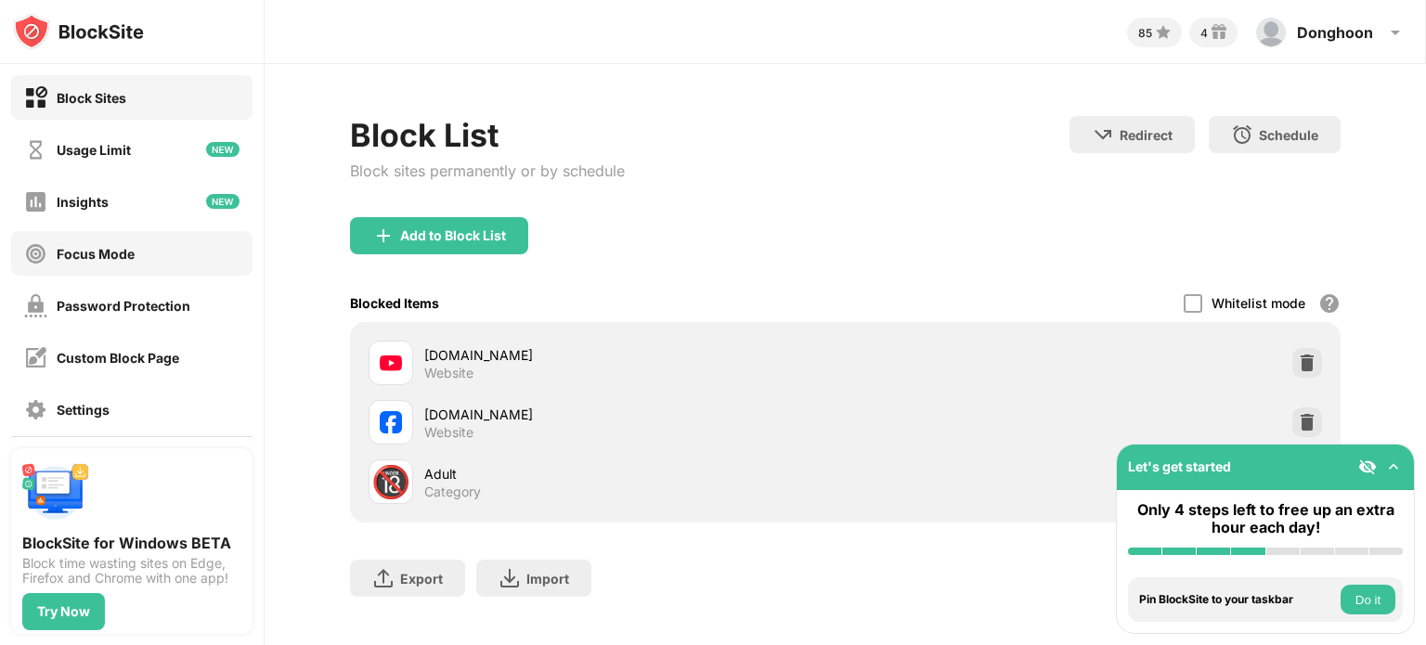
click at [131, 253] on div "Focus Mode" at bounding box center [96, 254] width 78 height 16
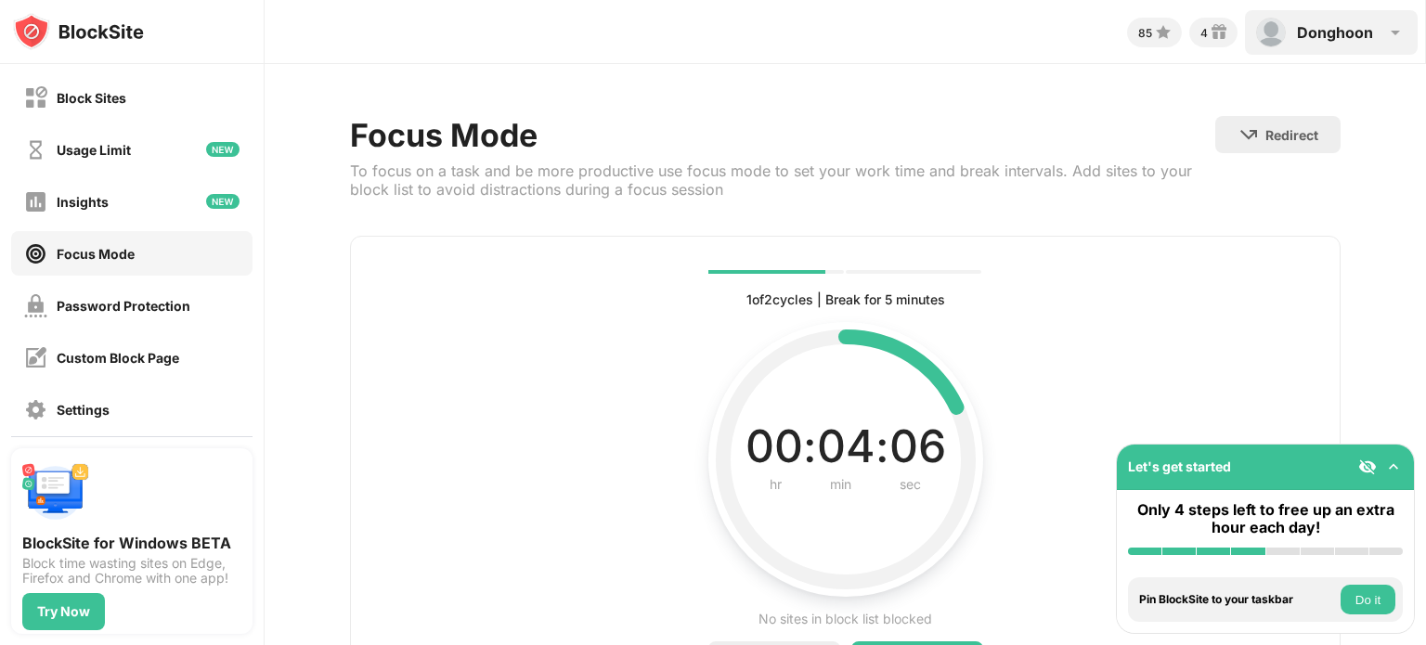
click at [1327, 28] on div "Donghoon" at bounding box center [1335, 32] width 76 height 19
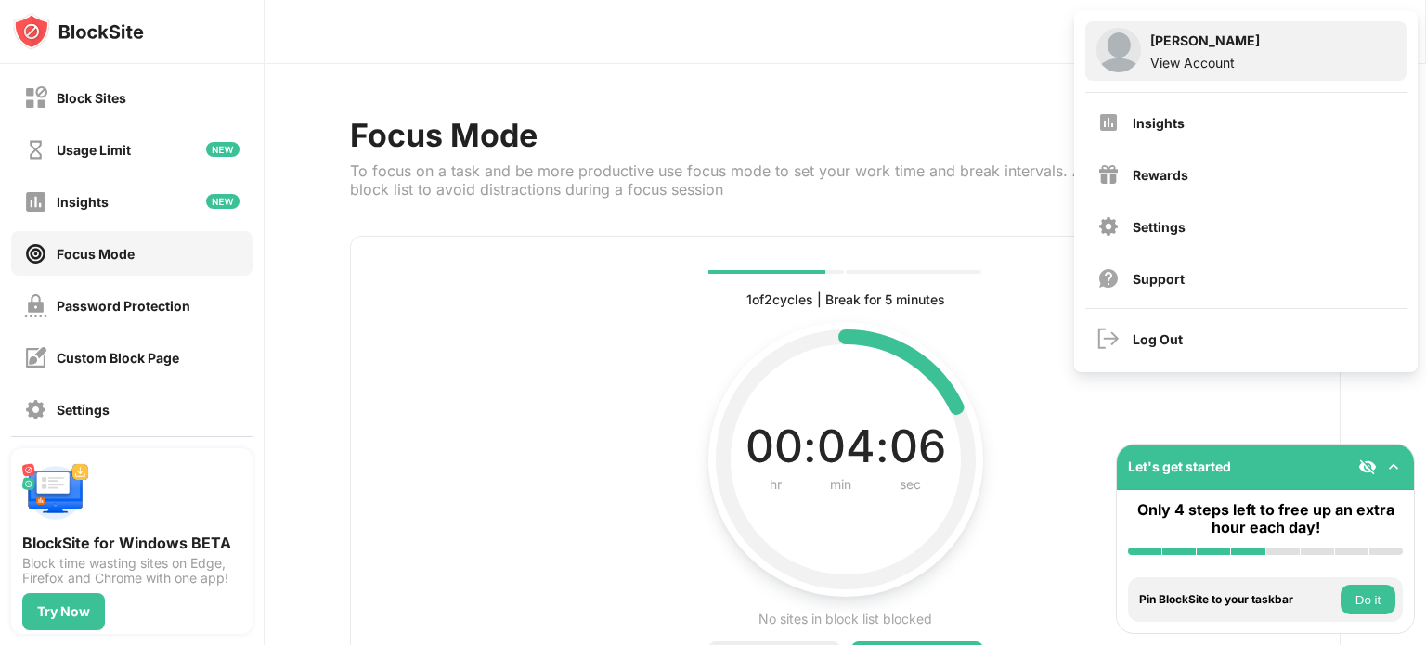
click at [1242, 44] on div "Donghoon Lee View Account" at bounding box center [1246, 50] width 321 height 59
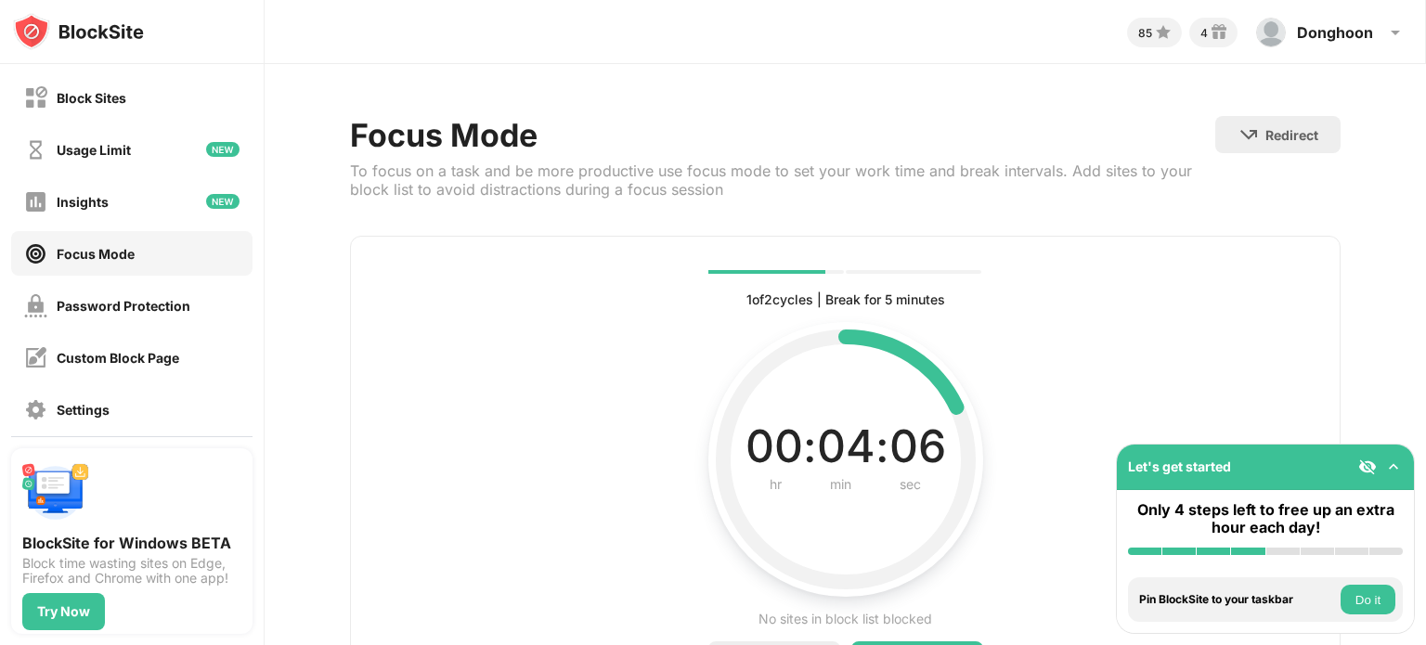
scroll to position [120, 0]
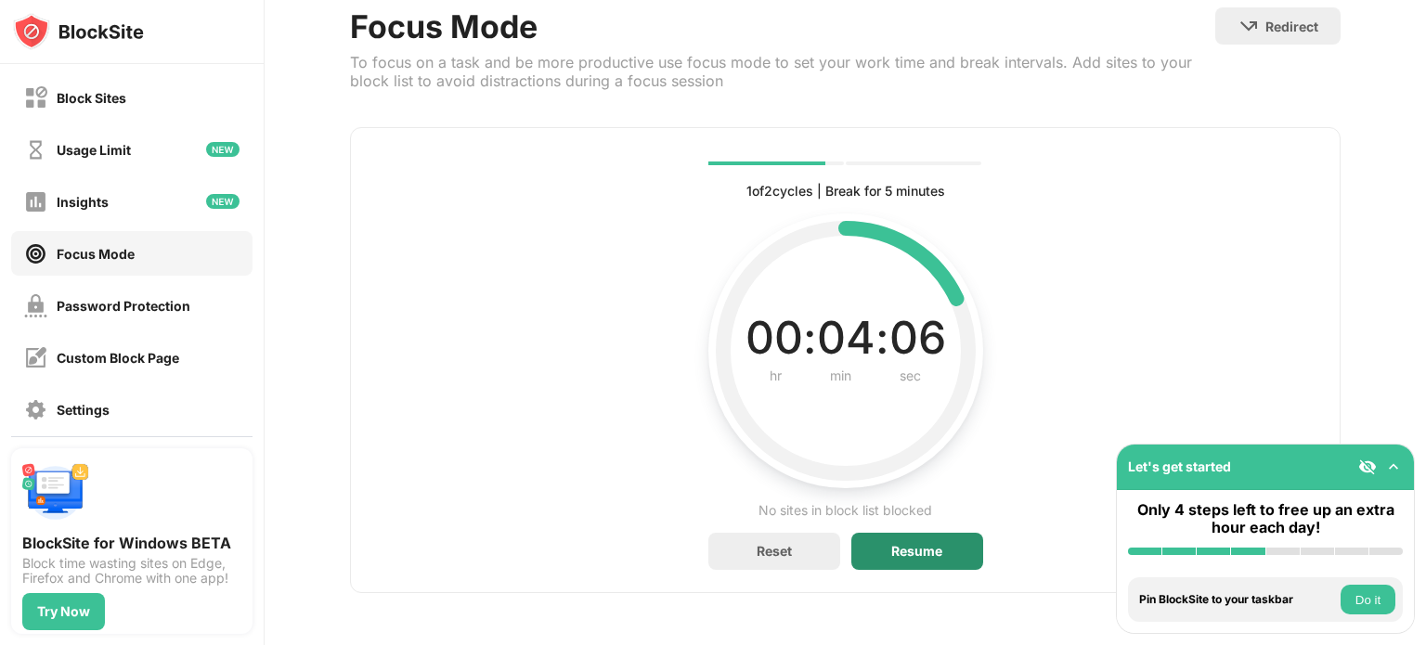
click at [917, 533] on div "Resume" at bounding box center [918, 551] width 132 height 37
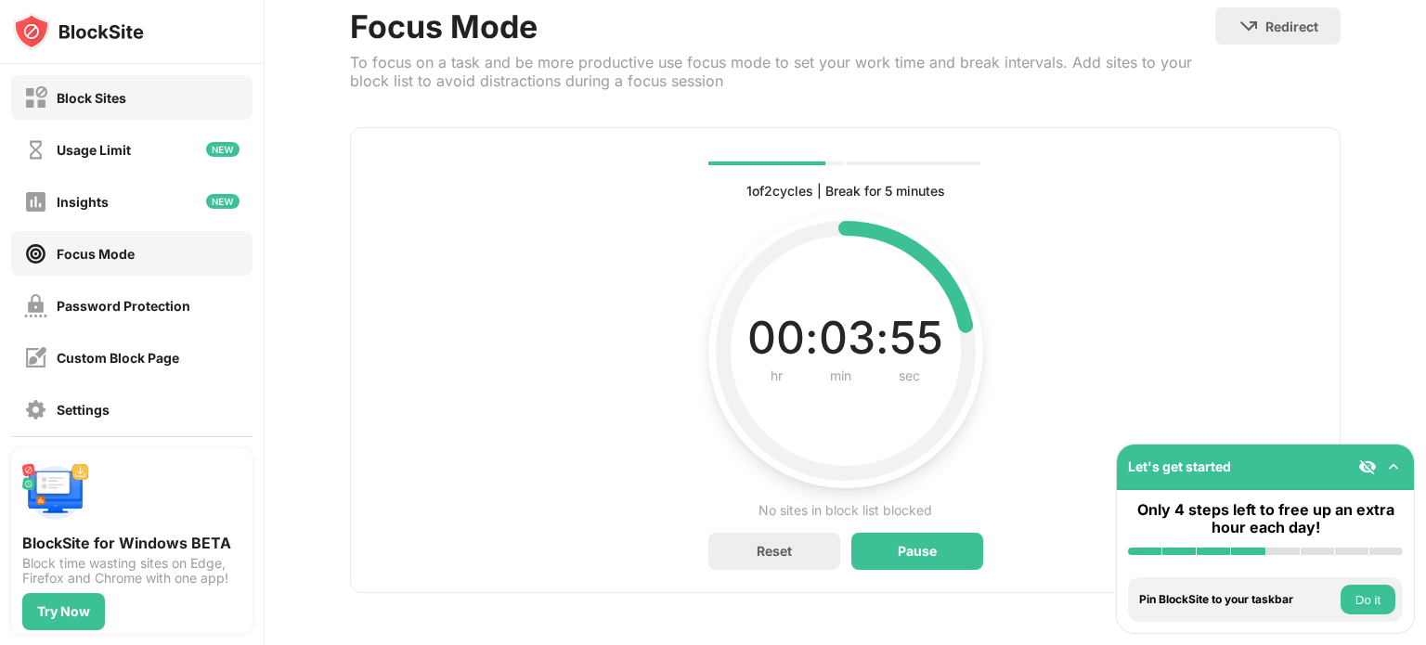
click at [145, 105] on div "Block Sites" at bounding box center [131, 97] width 241 height 45
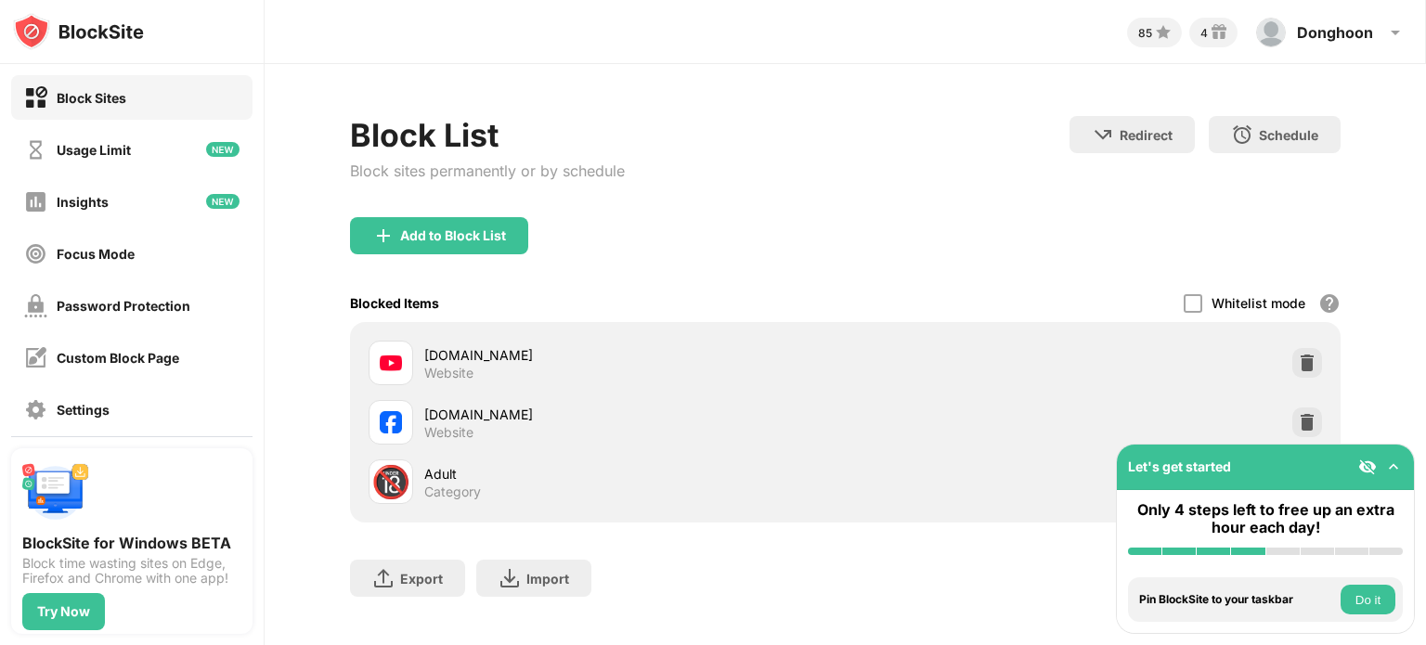
scroll to position [34, 0]
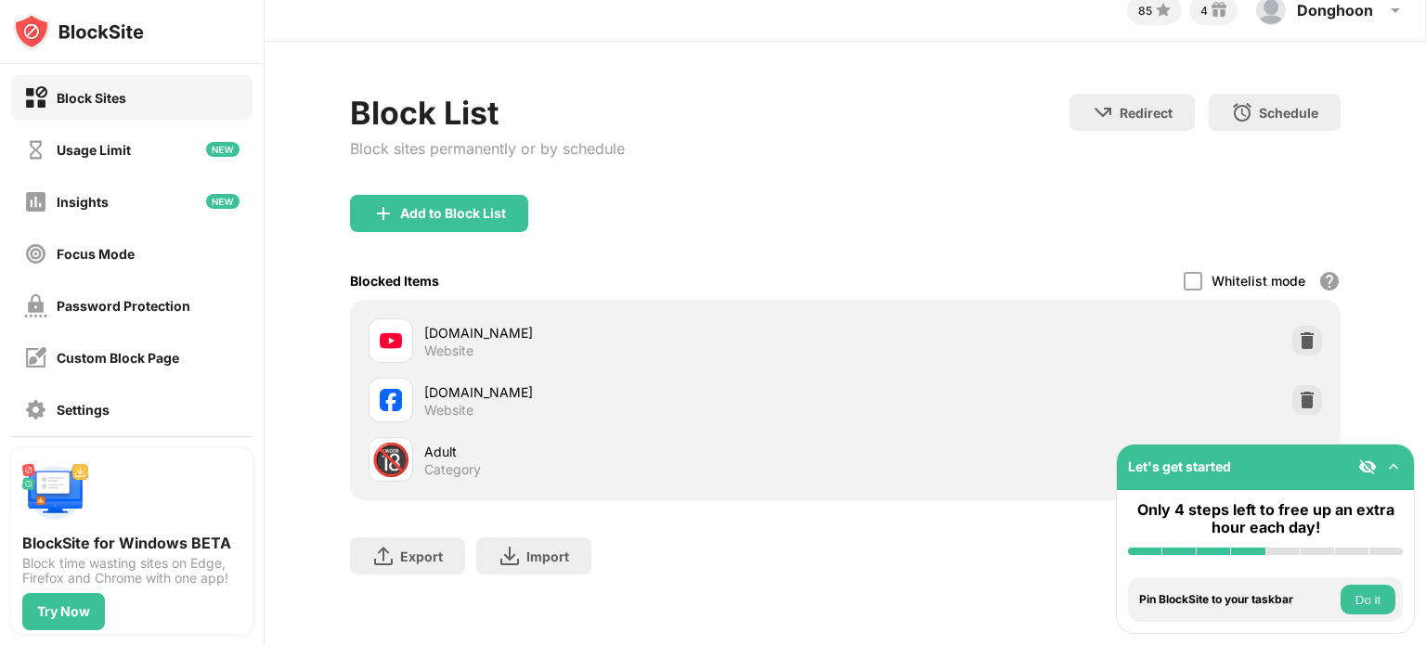
click at [455, 241] on div "Add to Block List" at bounding box center [845, 228] width 991 height 67
click at [470, 227] on div "Add to Block List" at bounding box center [845, 228] width 991 height 67
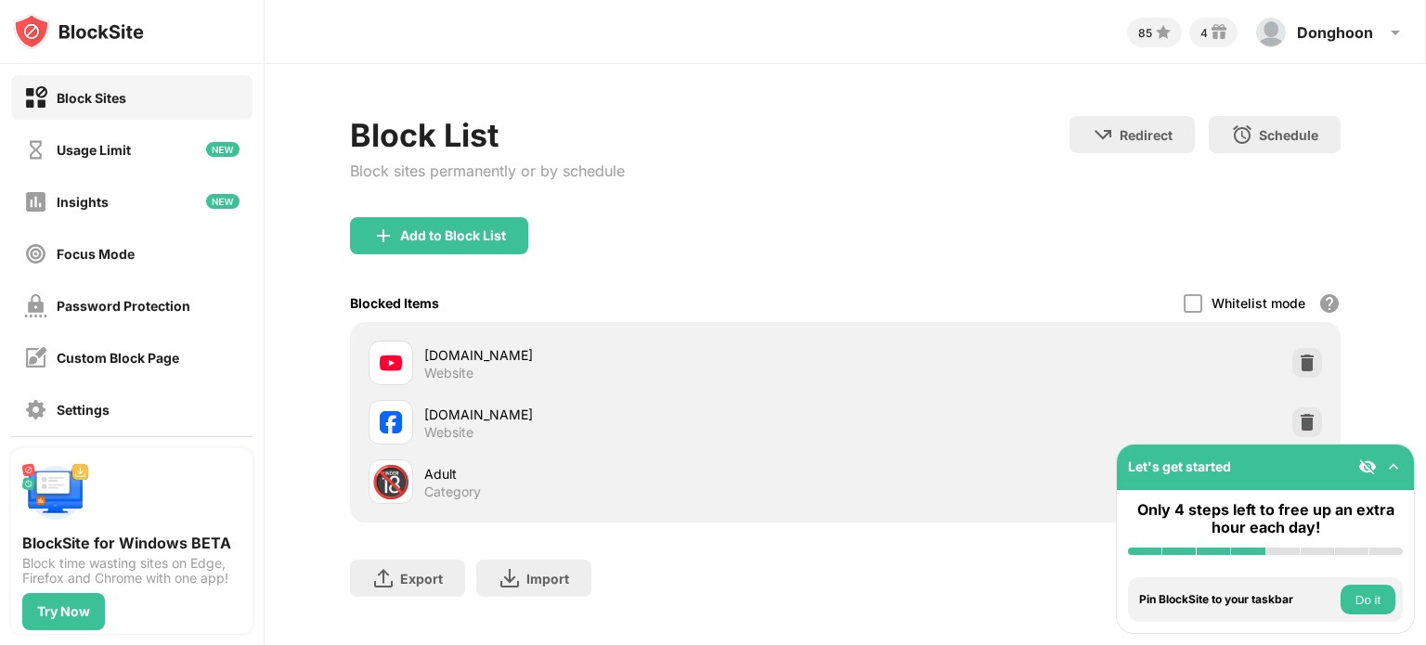
click at [1368, 595] on button "Do it" at bounding box center [1368, 600] width 55 height 30
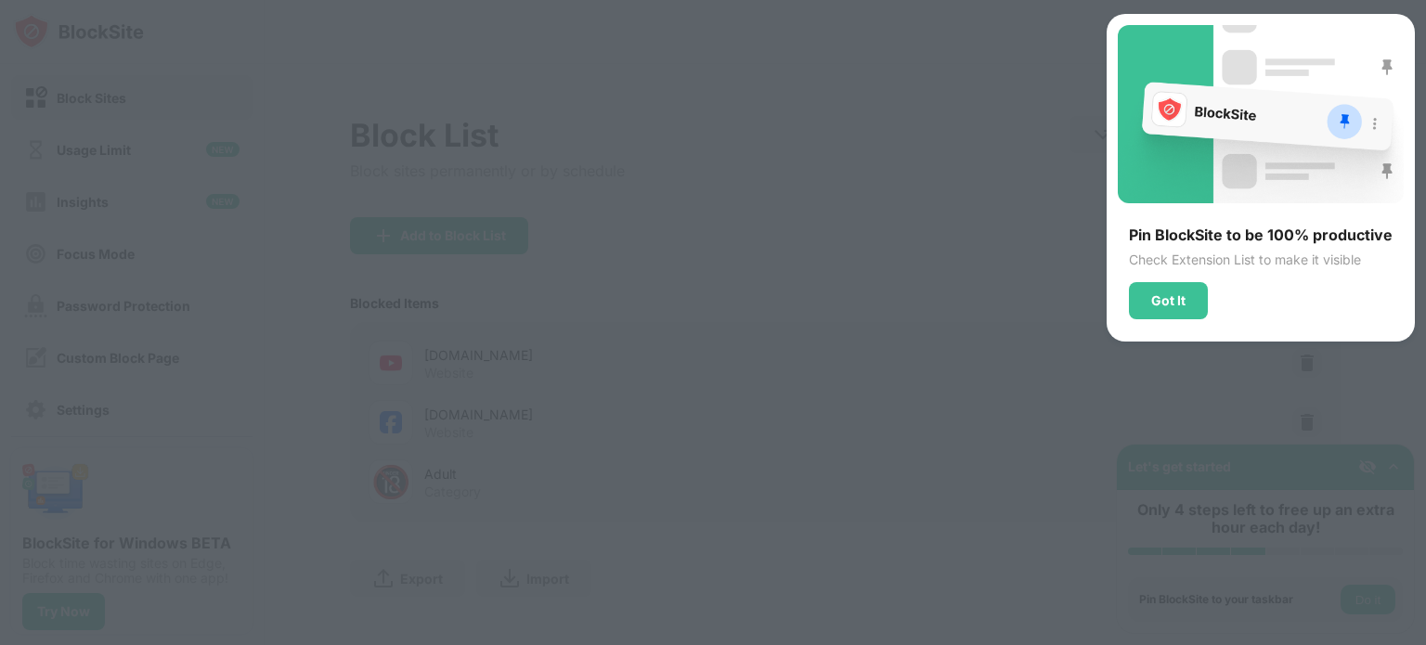
click at [1192, 278] on div "Pin BlockSite to be 100% productive Check Extension List to make it visible Got…" at bounding box center [1261, 273] width 286 height 94
click at [1167, 314] on div "Got It" at bounding box center [1168, 300] width 79 height 37
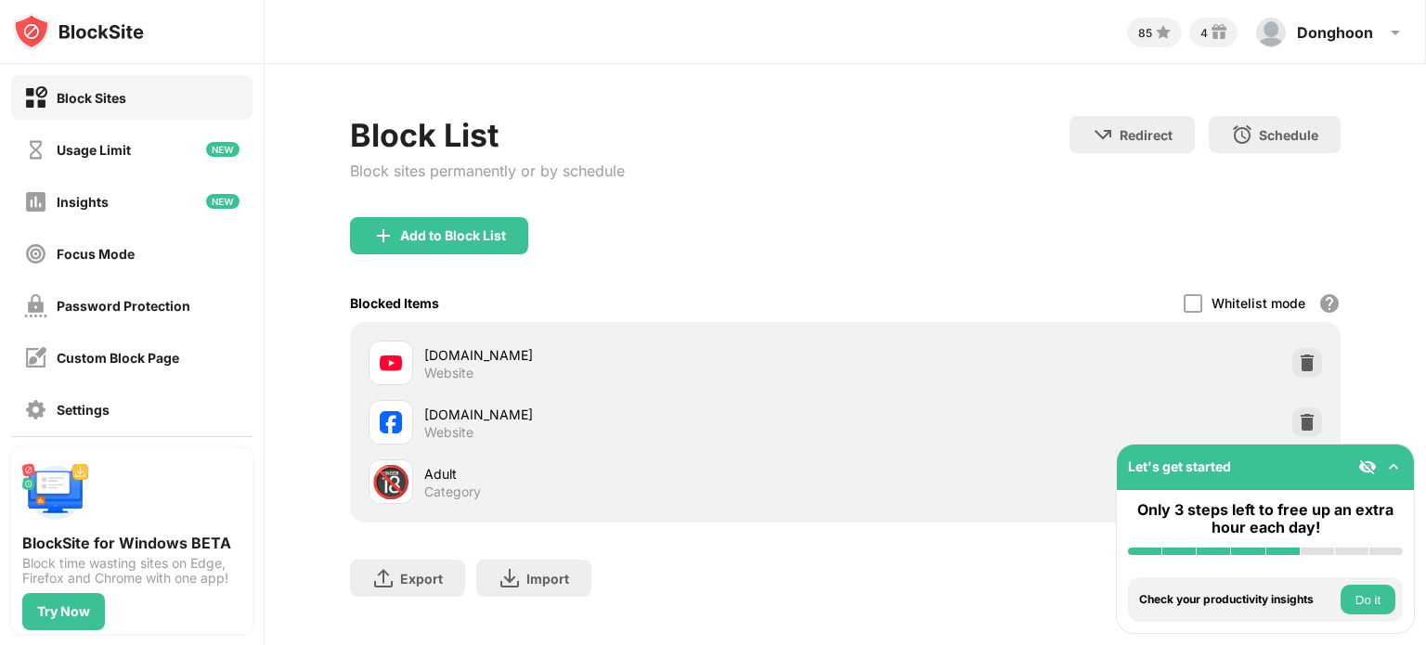
click at [1369, 558] on div "Only 3 steps left to free up an extra hour each day!" at bounding box center [1265, 528] width 297 height 76
click at [1382, 602] on button "Do it" at bounding box center [1368, 600] width 55 height 30
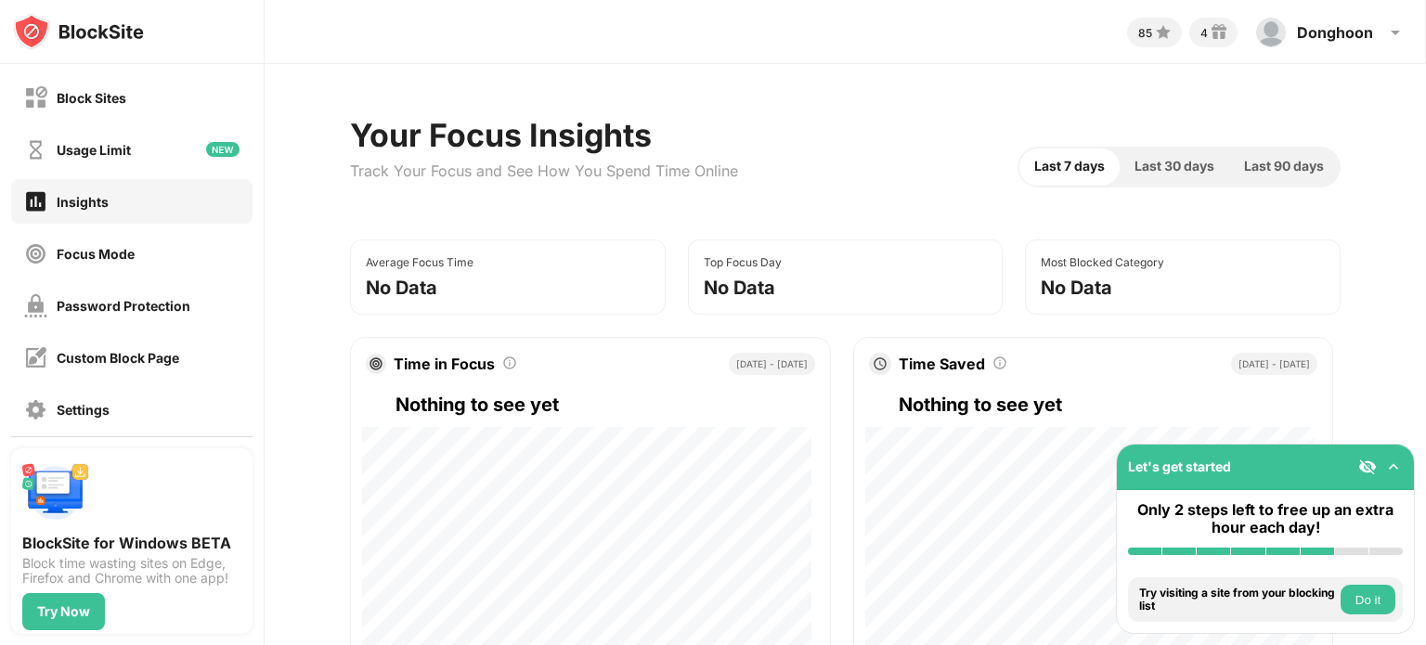
click at [1374, 605] on button "Do it" at bounding box center [1368, 600] width 55 height 30
click at [1363, 604] on button "Do it" at bounding box center [1368, 600] width 55 height 30
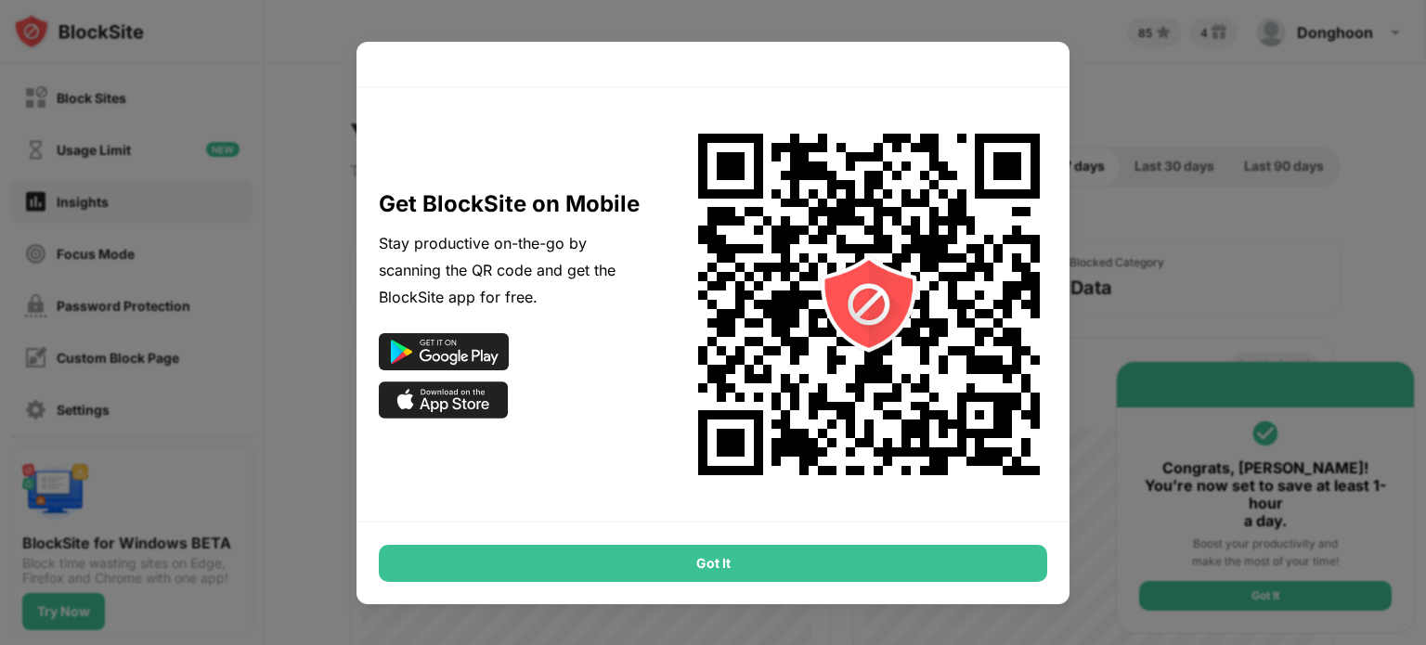
click at [1004, 553] on div "Got It" at bounding box center [713, 563] width 669 height 37
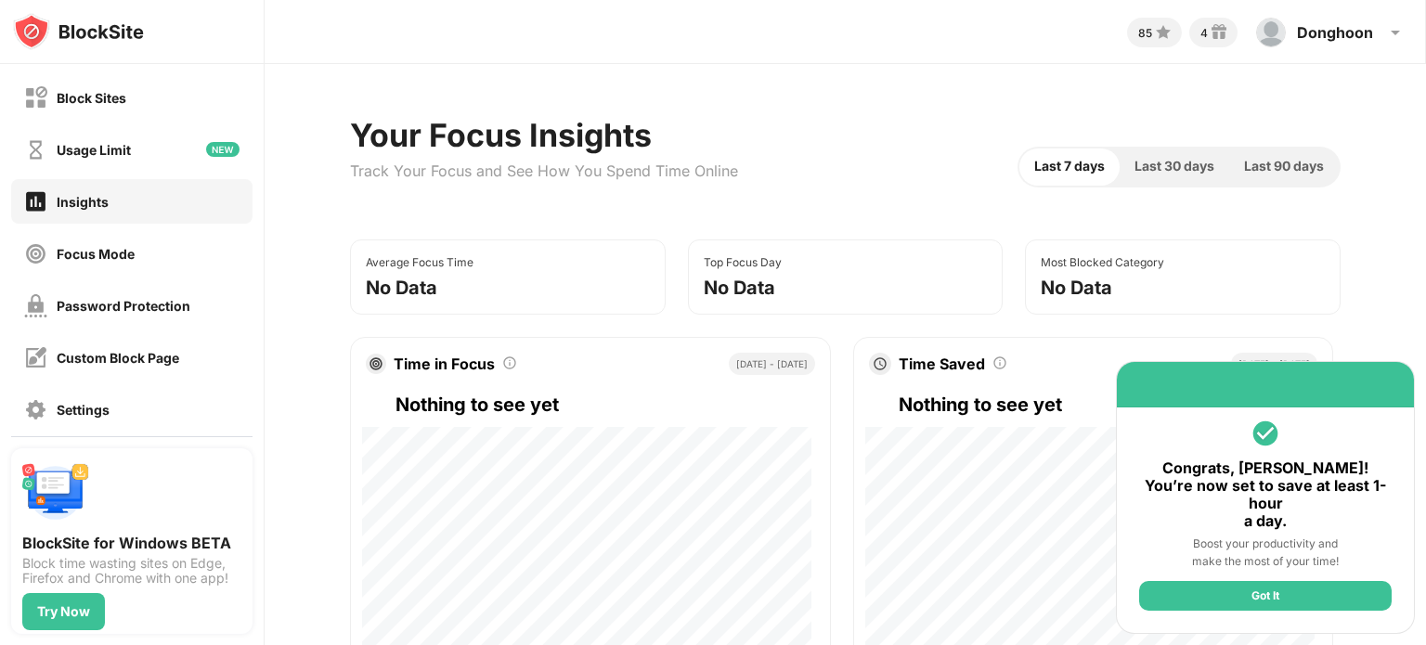
click at [1236, 593] on div "Got It" at bounding box center [1265, 596] width 253 height 30
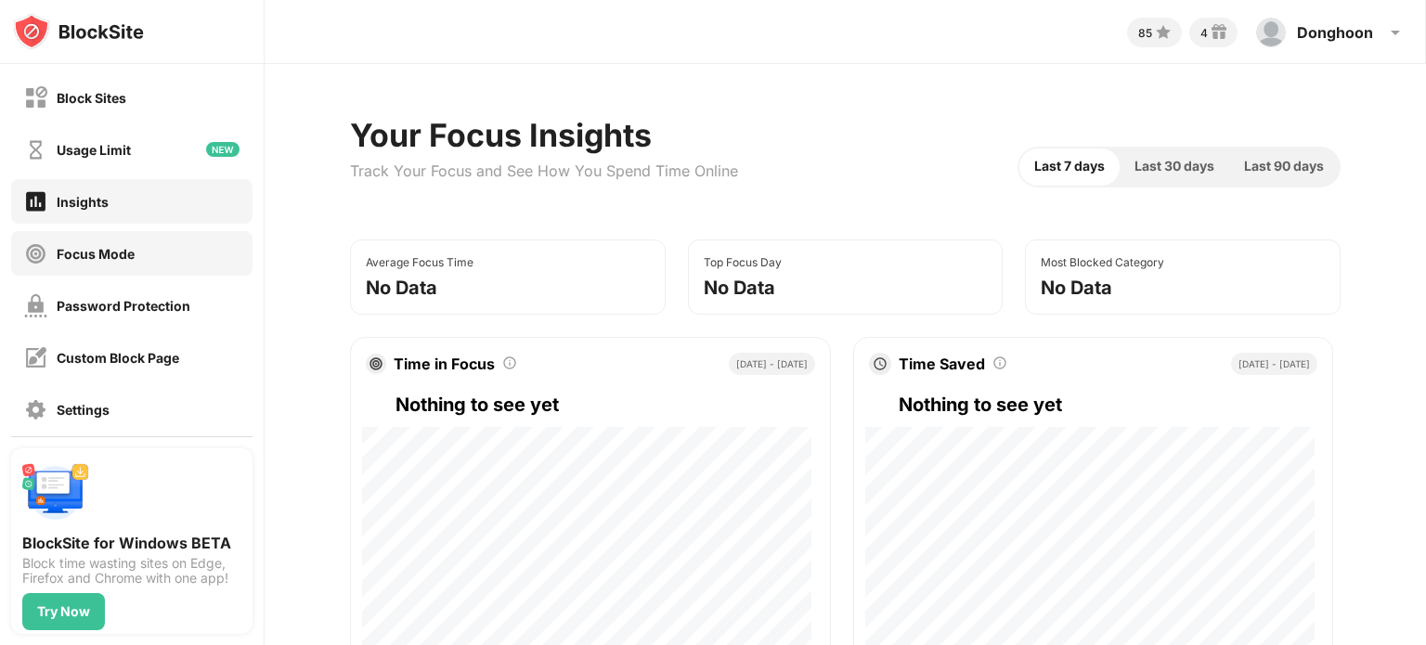
click at [123, 248] on div "Focus Mode" at bounding box center [96, 254] width 78 height 16
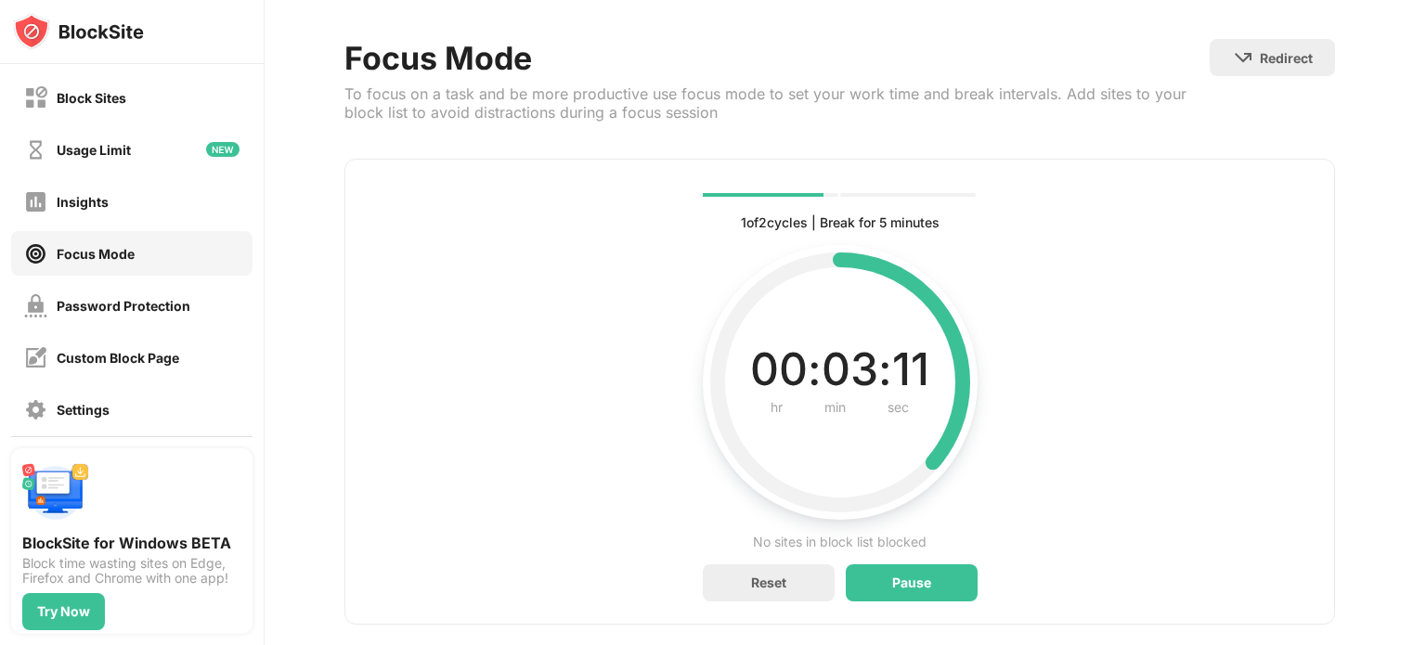
scroll to position [120, 0]
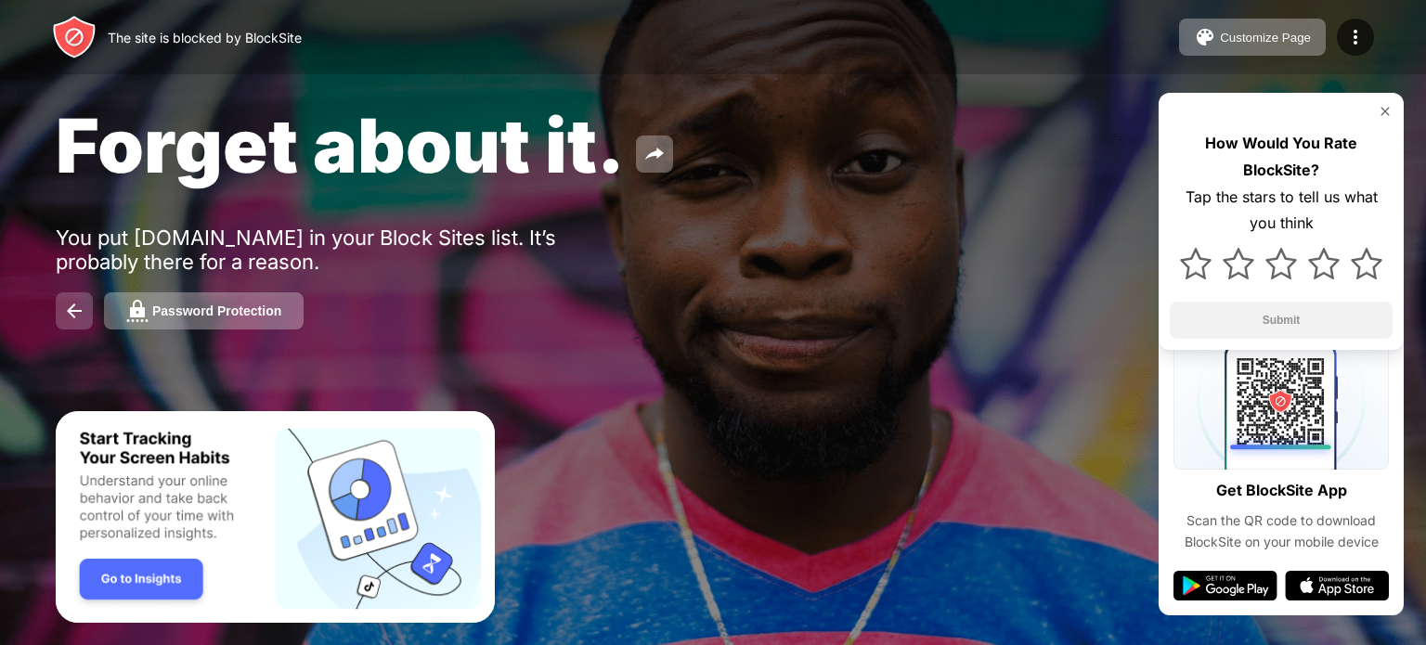
click at [83, 313] on img at bounding box center [74, 311] width 22 height 22
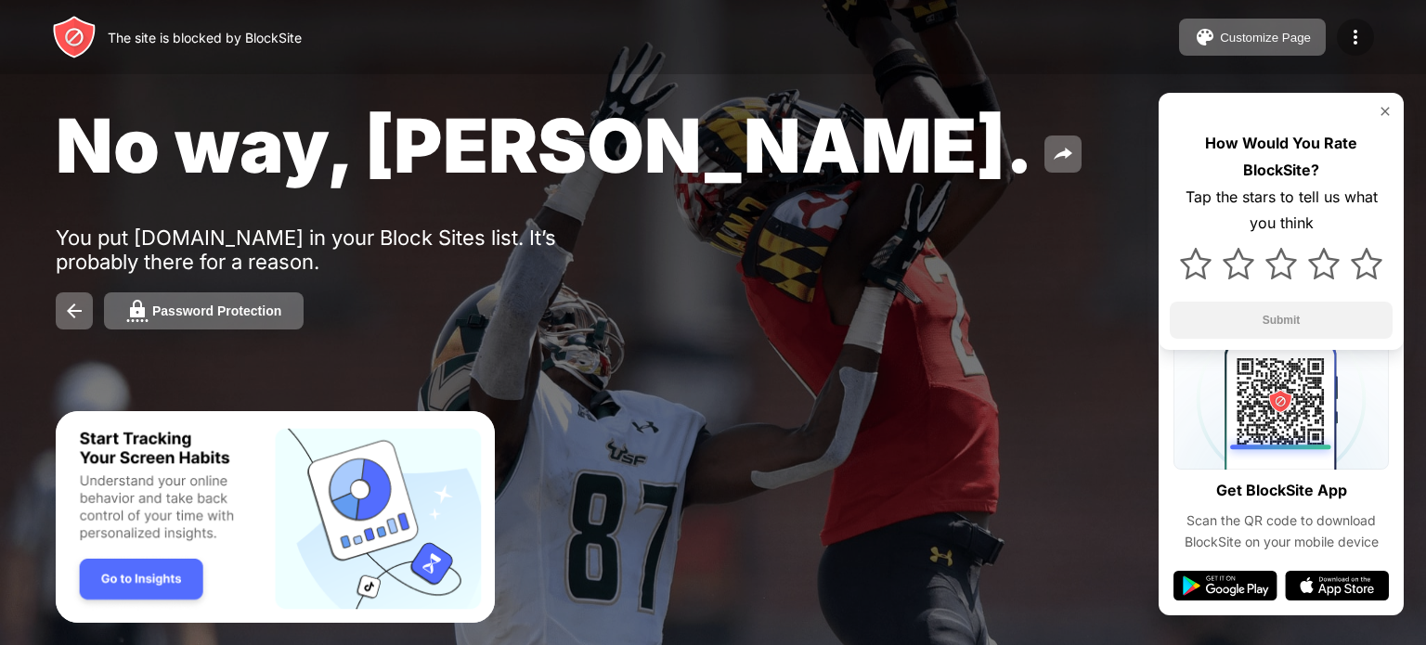
click at [1360, 45] on img at bounding box center [1356, 37] width 22 height 22
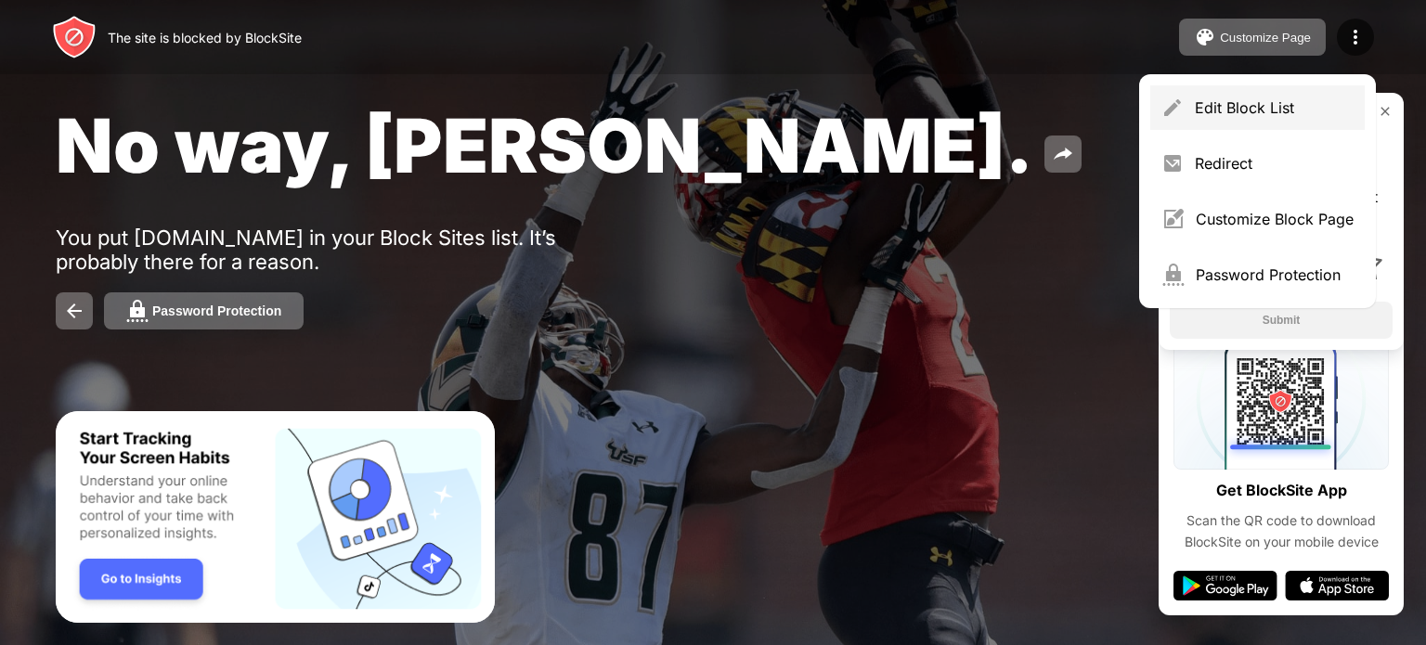
click at [1248, 110] on div "Edit Block List" at bounding box center [1274, 107] width 159 height 19
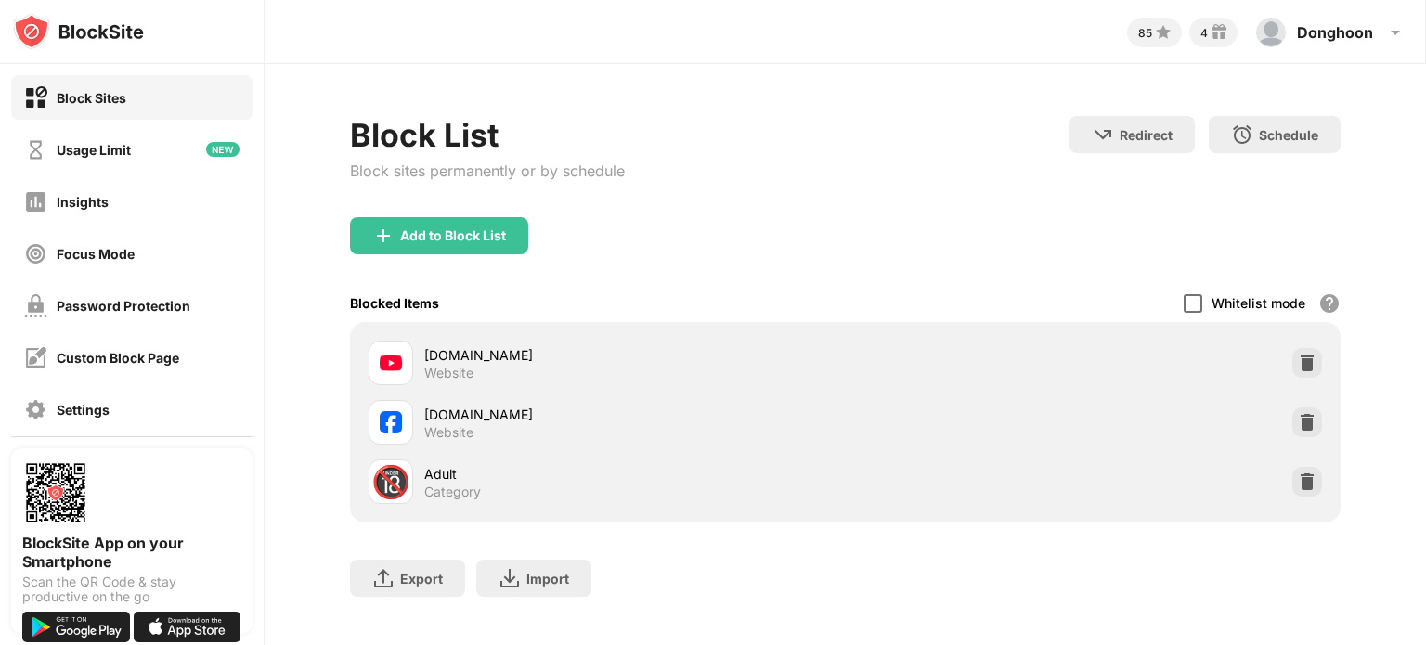
click at [1184, 294] on div at bounding box center [1193, 303] width 19 height 19
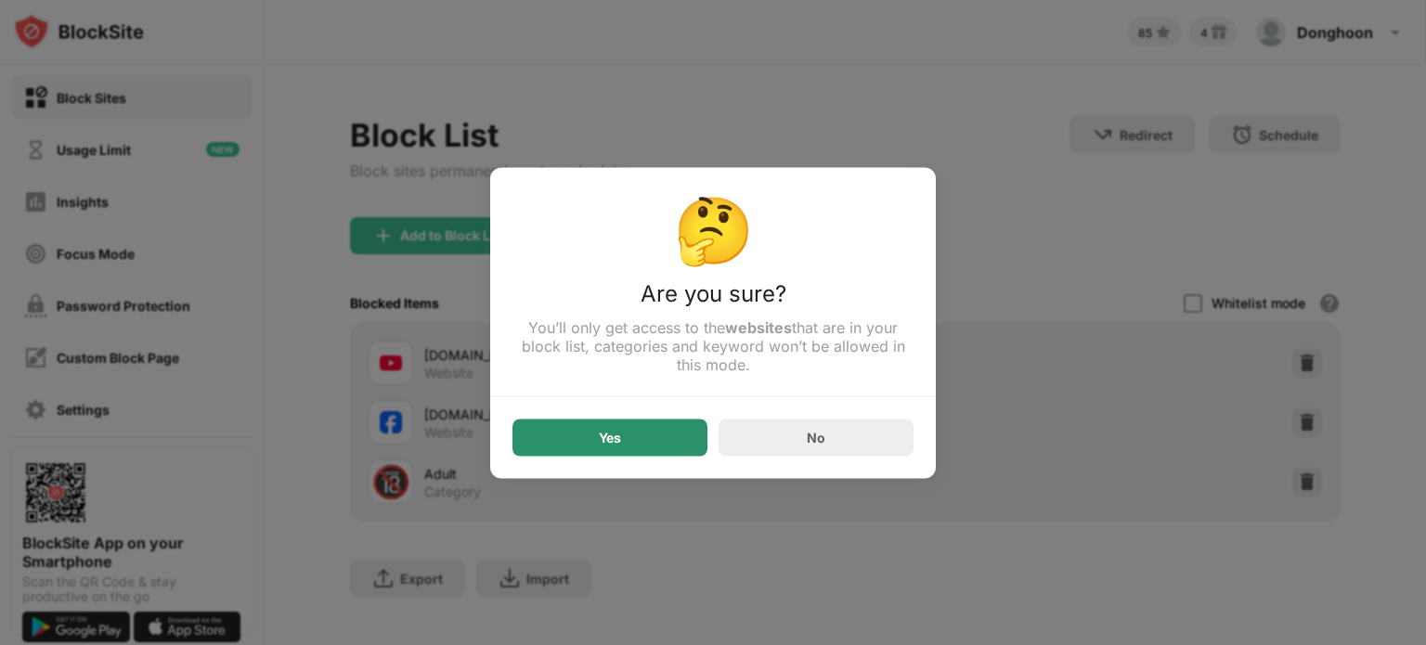
click at [635, 438] on div "Yes" at bounding box center [610, 437] width 195 height 37
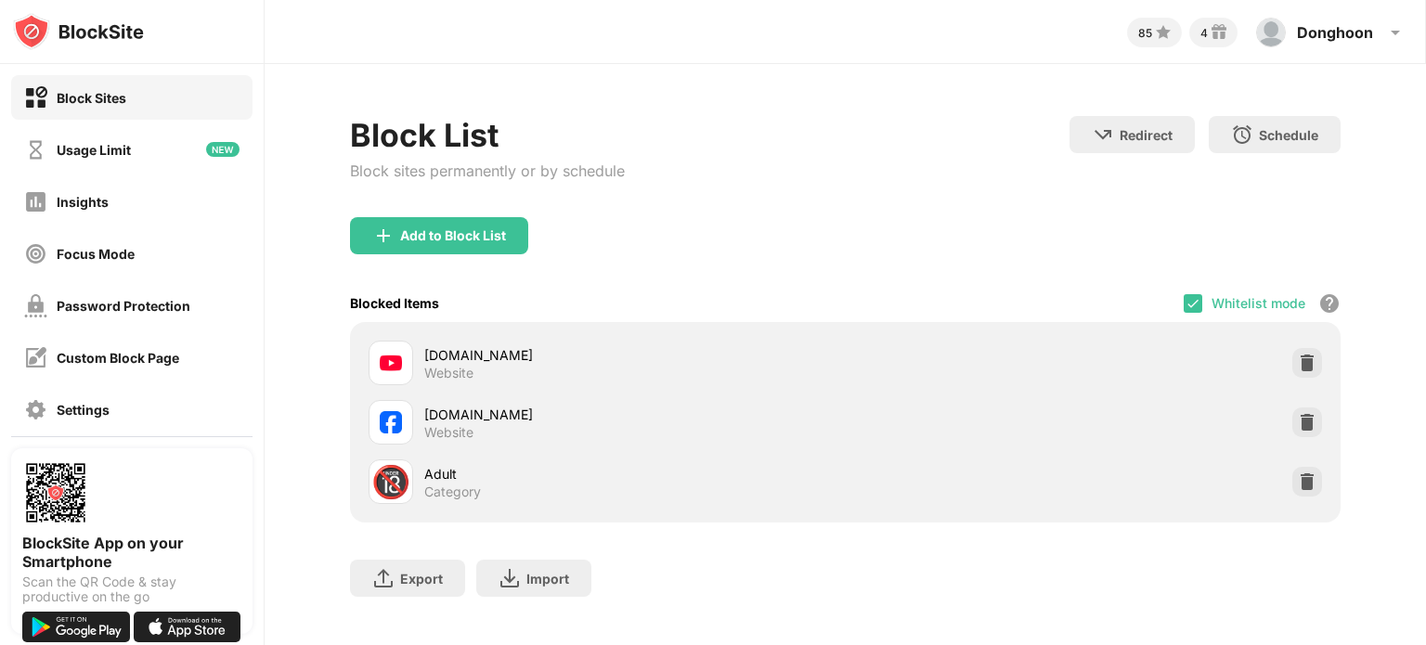
click at [487, 199] on div "Block List Block sites permanently or by schedule" at bounding box center [487, 166] width 275 height 101
click at [444, 222] on div "Add to Block List" at bounding box center [439, 235] width 178 height 37
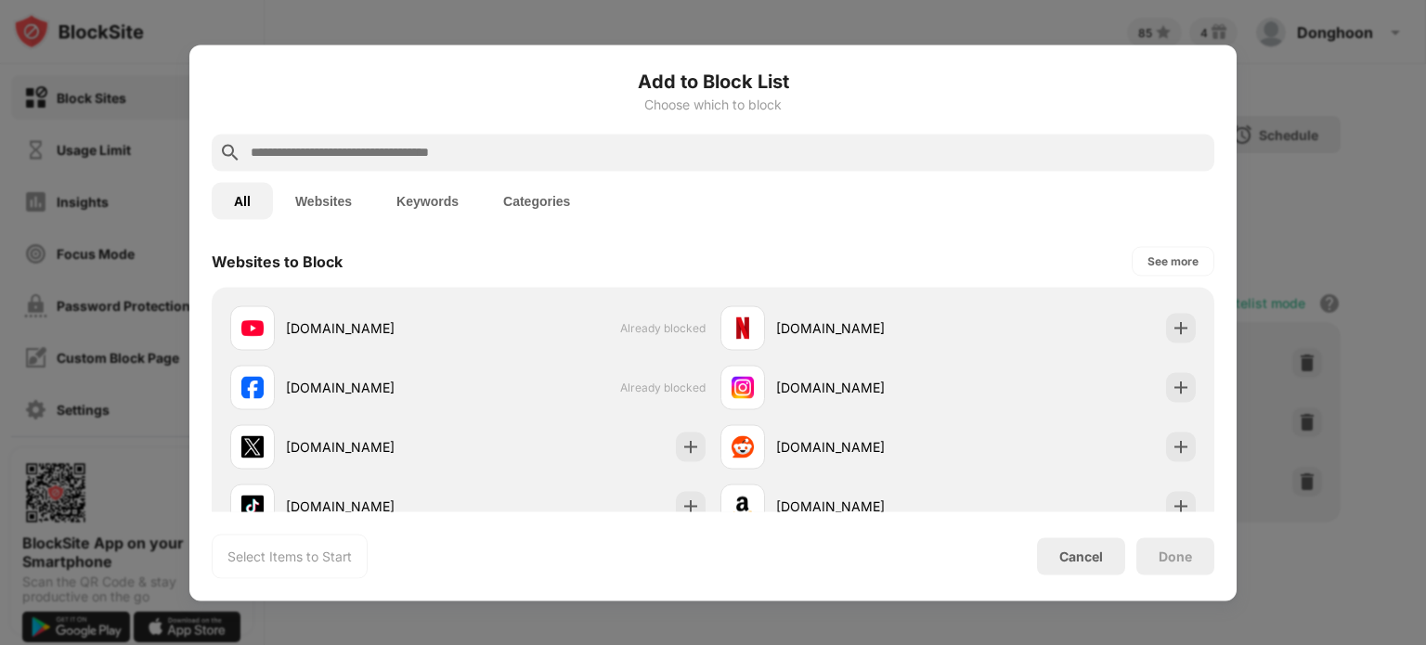
scroll to position [269, 0]
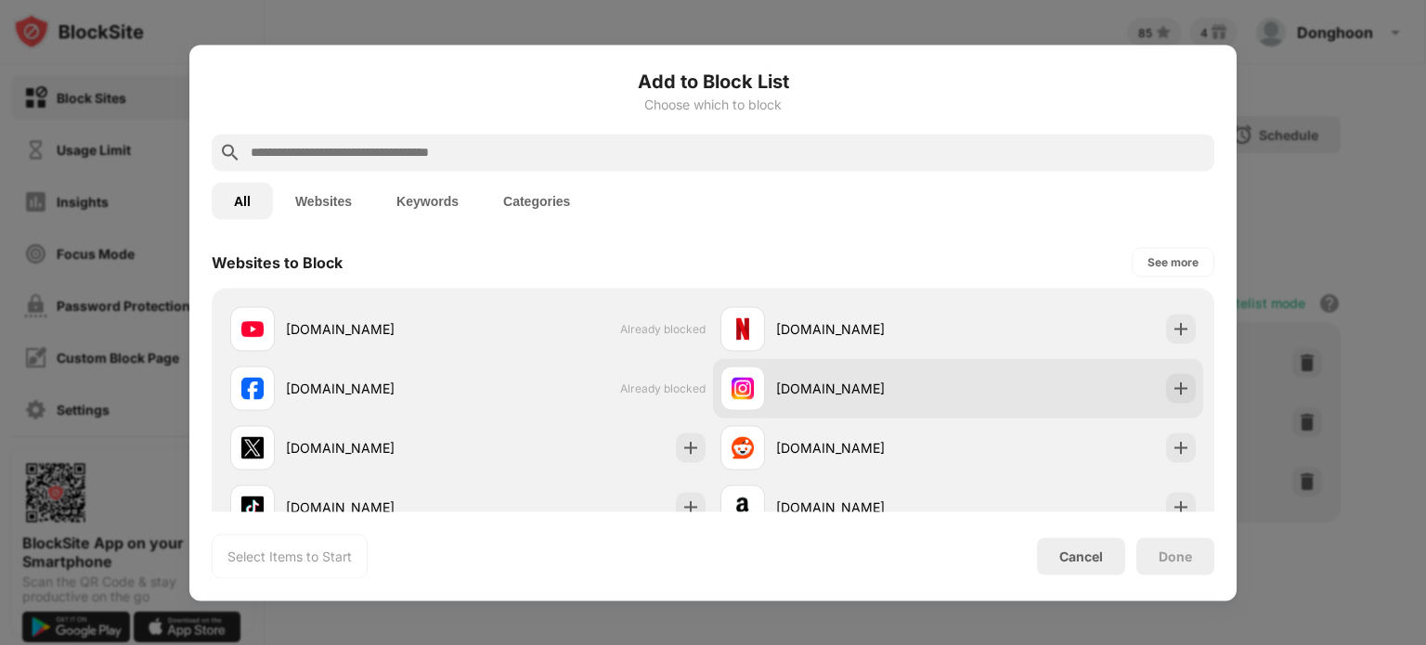
click at [1170, 377] on div at bounding box center [1181, 388] width 30 height 30
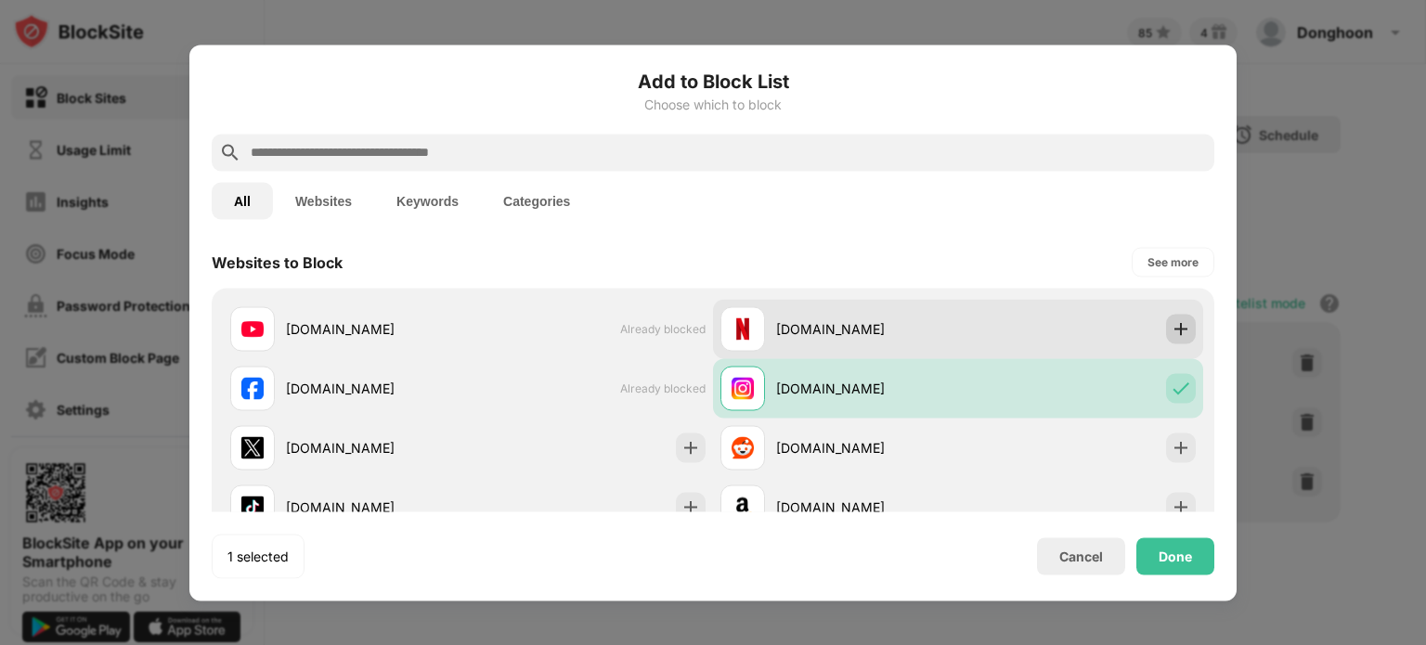
click at [1172, 324] on img at bounding box center [1181, 328] width 19 height 19
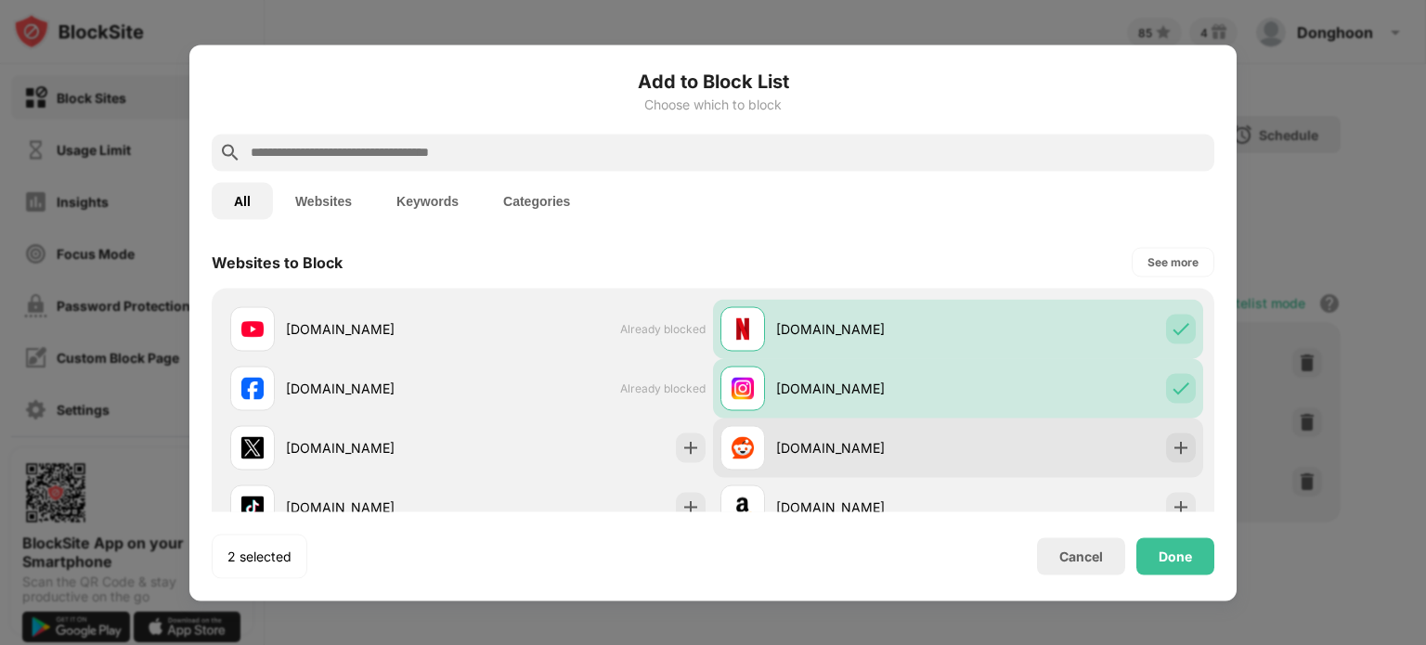
scroll to position [349, 0]
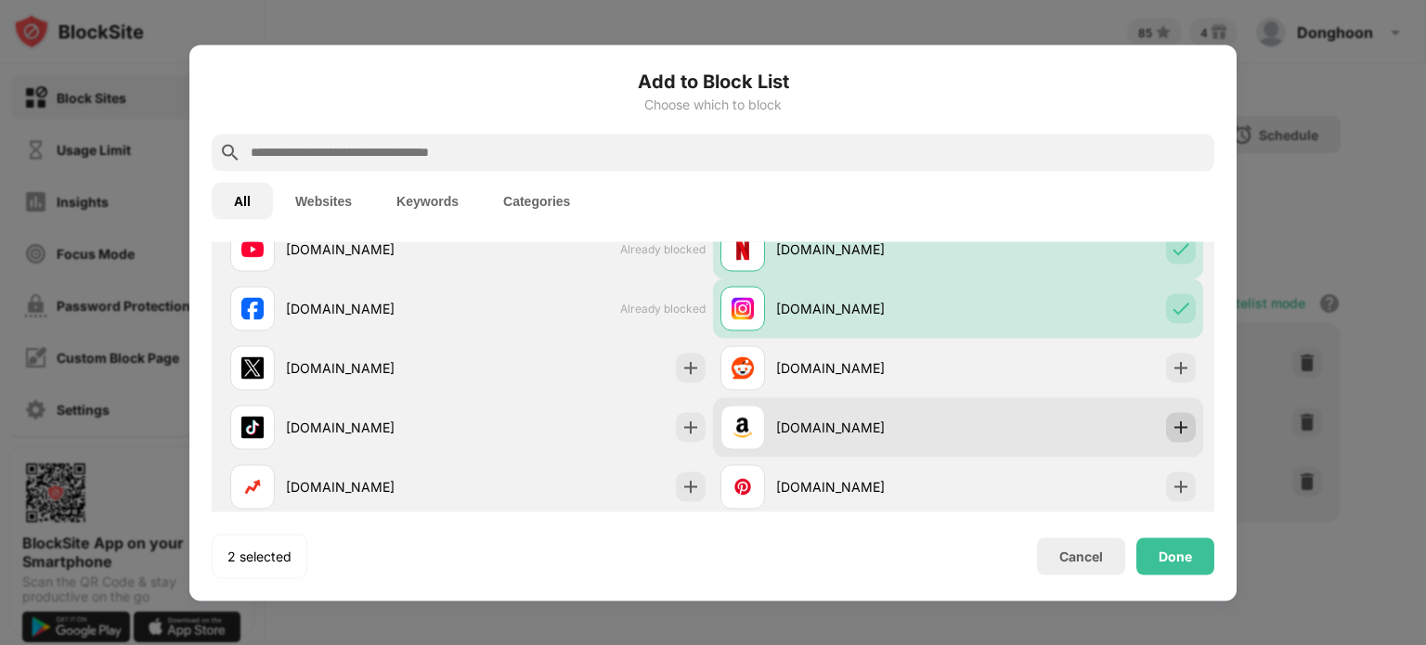
click at [1172, 423] on img at bounding box center [1181, 427] width 19 height 19
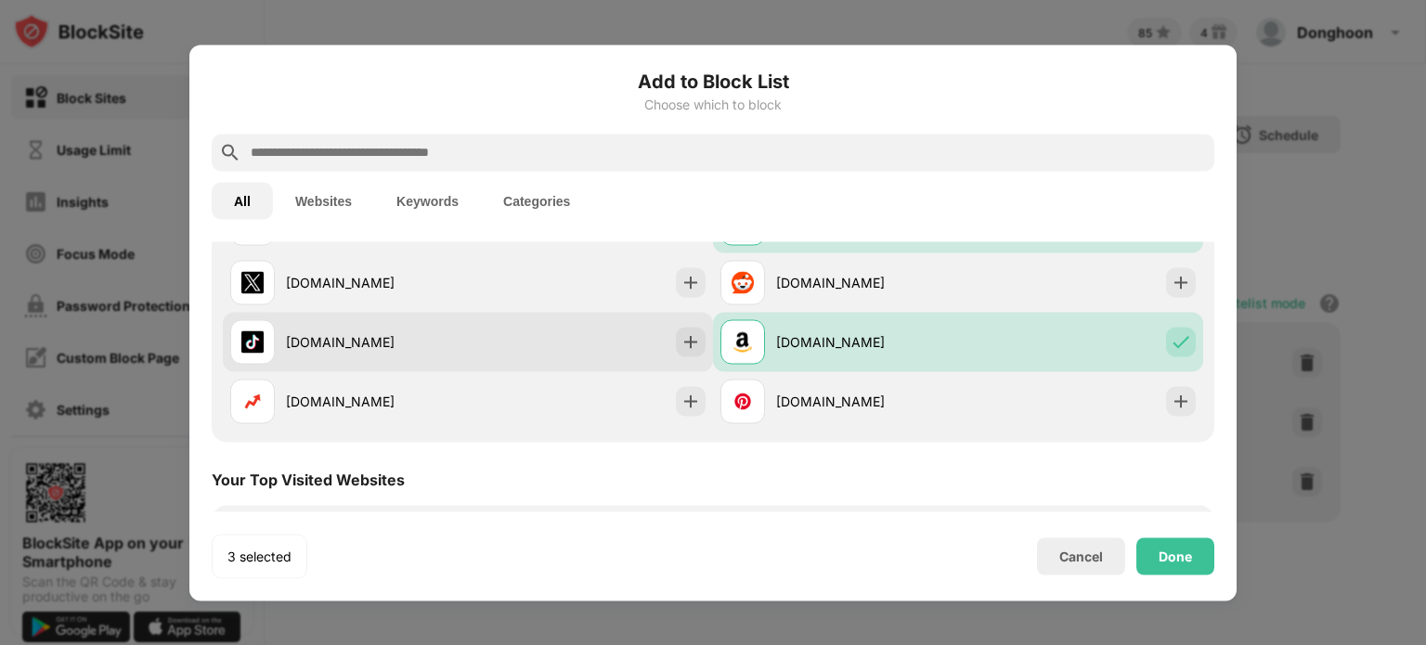
click at [676, 359] on div "tiktok.com" at bounding box center [468, 341] width 490 height 59
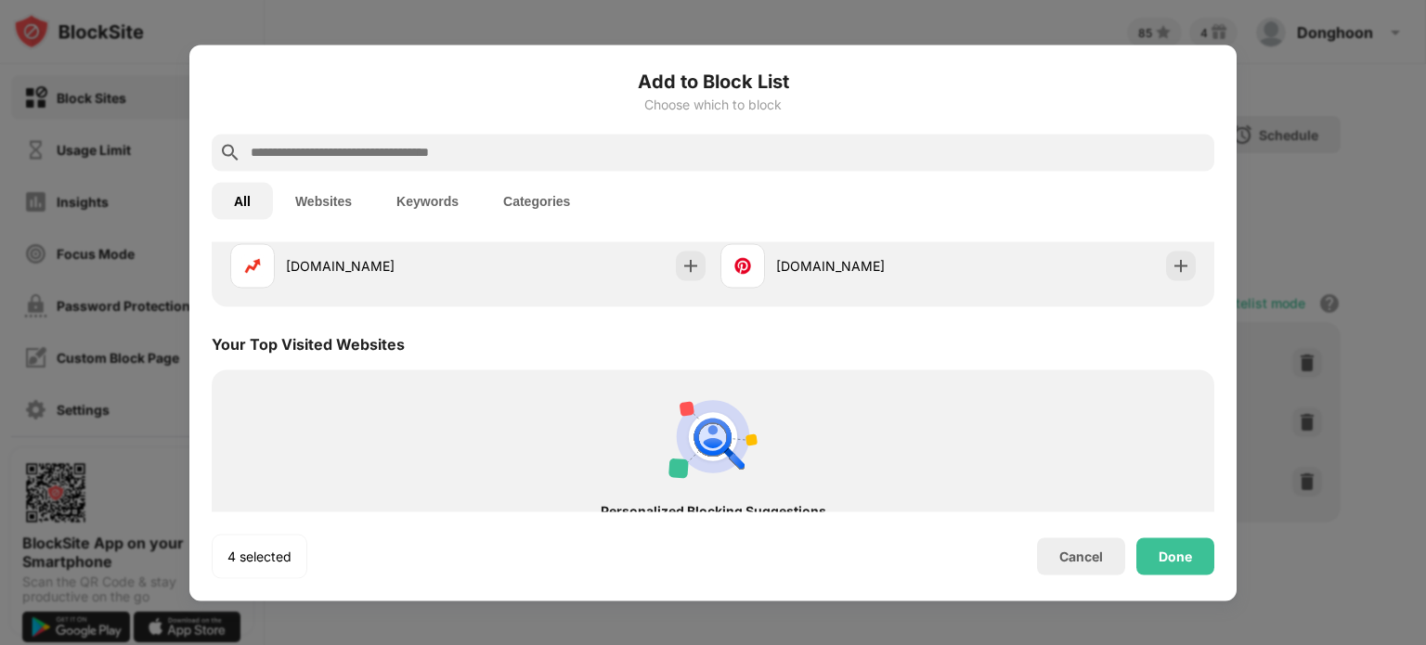
scroll to position [568, 0]
click at [1180, 574] on div "Done" at bounding box center [1176, 556] width 78 height 37
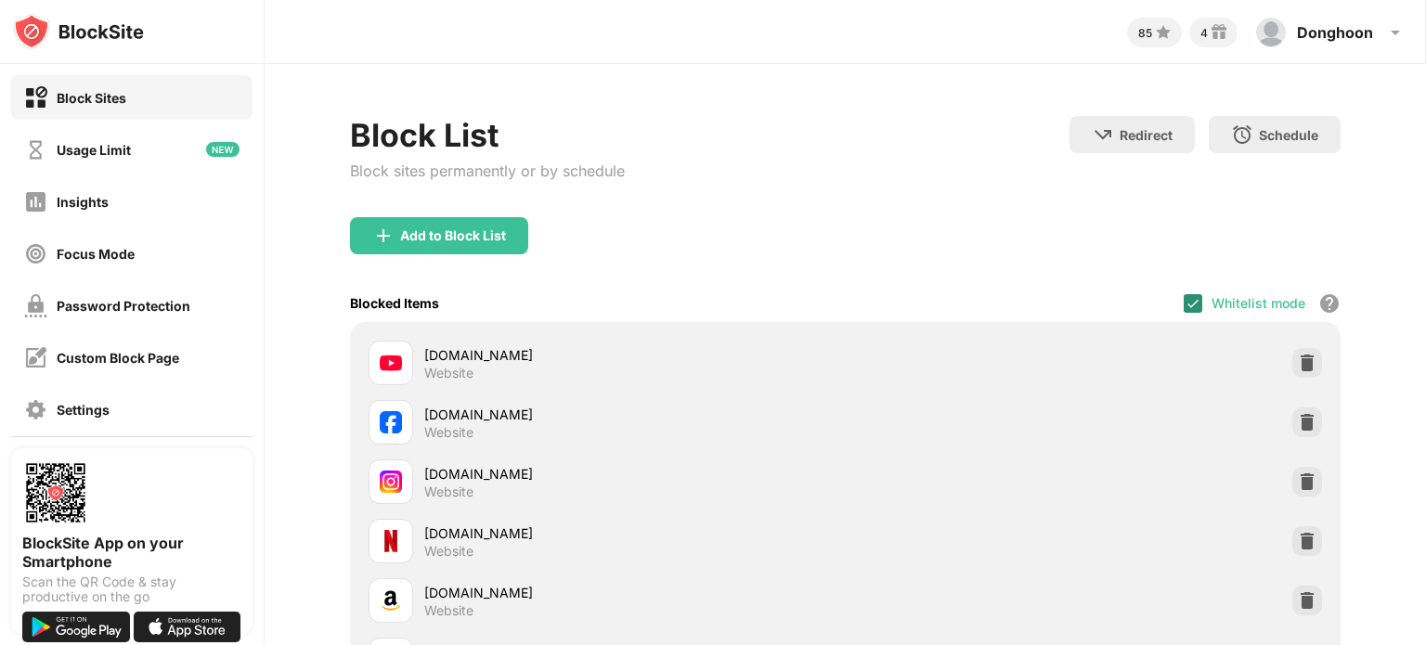
click at [1188, 307] on img at bounding box center [1193, 303] width 15 height 15
click at [1118, 199] on div "Block List Block sites permanently or by schedule Redirect Choose a site to be …" at bounding box center [845, 166] width 991 height 101
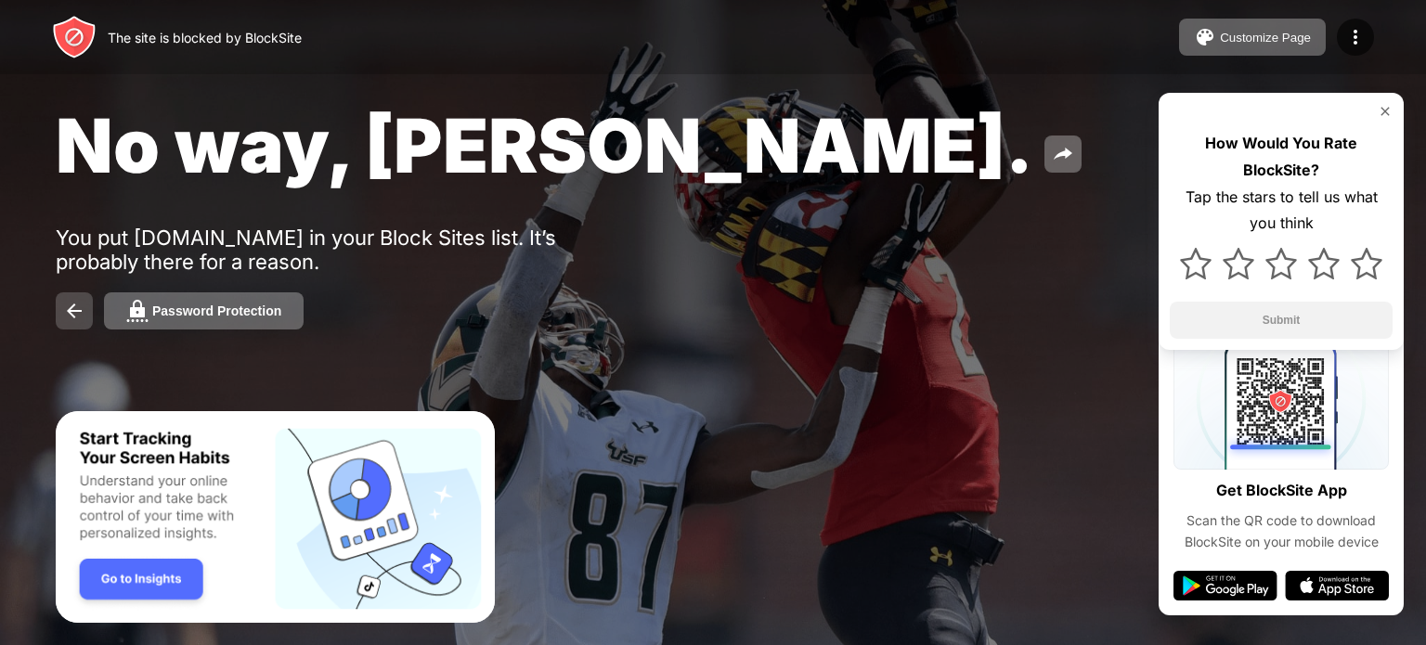
click at [67, 308] on img at bounding box center [74, 311] width 22 height 22
